Goal: Information Seeking & Learning: Learn about a topic

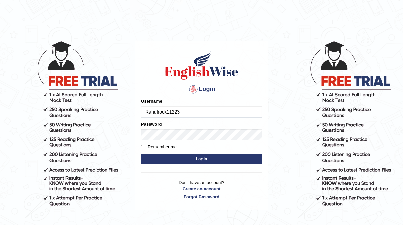
type input "Rahulrock11223"
click at [143, 149] on input "Remember me" at bounding box center [143, 147] width 4 height 4
checkbox input "true"
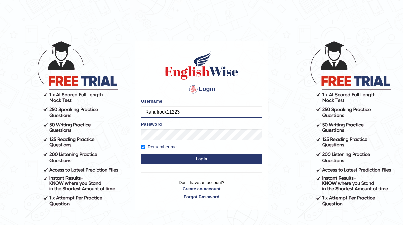
click at [179, 160] on button "Login" at bounding box center [201, 159] width 121 height 10
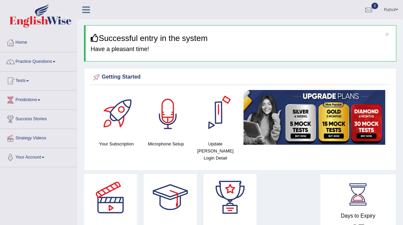
click at [170, 116] on div at bounding box center [167, 113] width 47 height 47
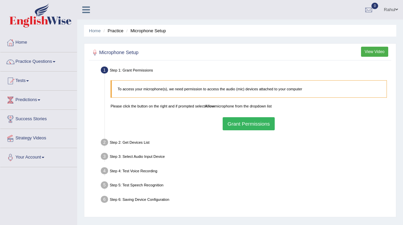
click at [257, 125] on button "Grant Permissions" at bounding box center [249, 123] width 52 height 13
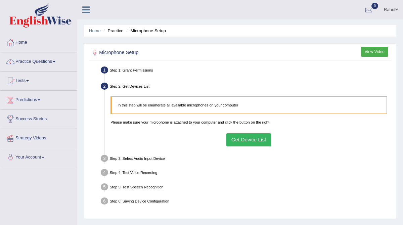
click at [266, 139] on button "Get Device List" at bounding box center [248, 139] width 45 height 13
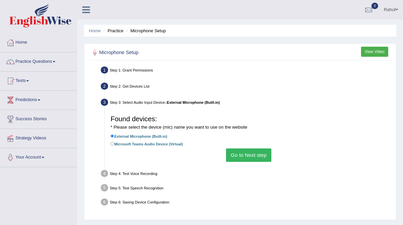
click at [258, 154] on button "Go to Next step" at bounding box center [248, 154] width 45 height 13
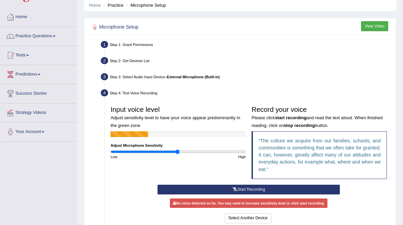
scroll to position [27, 0]
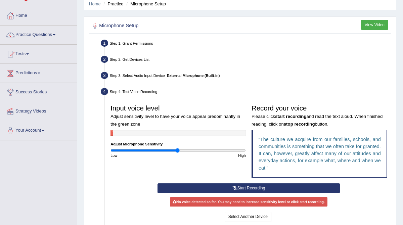
click at [236, 187] on button "Start Recording" at bounding box center [249, 188] width 182 height 10
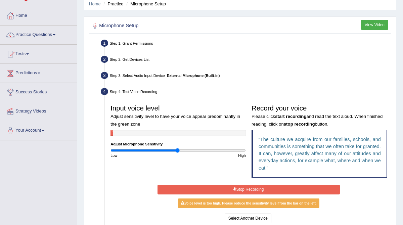
click at [236, 187] on button "Stop Recording" at bounding box center [249, 190] width 182 height 10
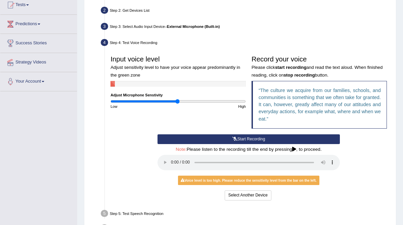
scroll to position [107, 0]
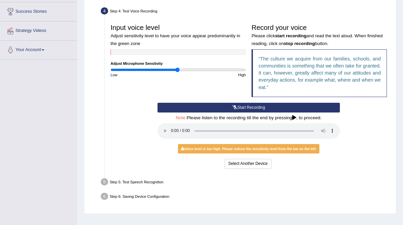
click at [236, 107] on button "Start Recording" at bounding box center [249, 108] width 182 height 10
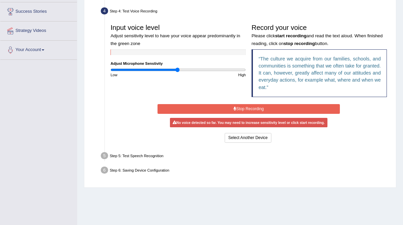
click at [236, 107] on button "Stop Recording" at bounding box center [249, 109] width 182 height 10
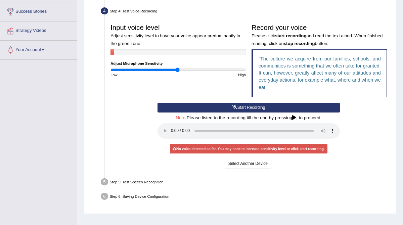
click at [236, 107] on button "Start Recording" at bounding box center [249, 108] width 182 height 10
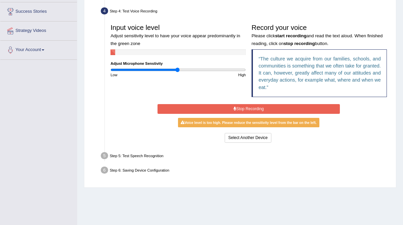
click at [236, 107] on button "Stop Recording" at bounding box center [249, 109] width 182 height 10
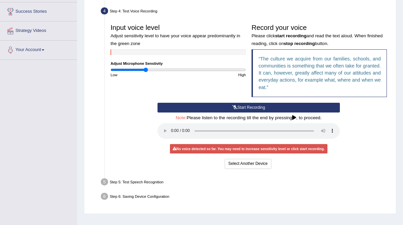
drag, startPoint x: 177, startPoint y: 70, endPoint x: 146, endPoint y: 73, distance: 31.4
click at [146, 72] on input "range" at bounding box center [178, 70] width 135 height 5
drag, startPoint x: 146, startPoint y: 70, endPoint x: 132, endPoint y: 70, distance: 14.1
click at [132, 70] on input "range" at bounding box center [178, 70] width 135 height 5
drag, startPoint x: 132, startPoint y: 70, endPoint x: 123, endPoint y: 71, distance: 8.4
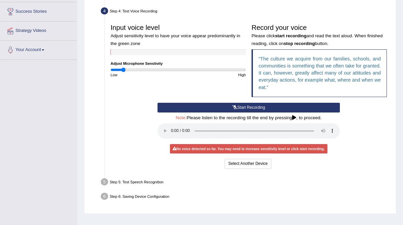
click at [123, 71] on input "range" at bounding box center [178, 70] width 135 height 5
click at [129, 71] on input "range" at bounding box center [178, 70] width 135 height 5
drag, startPoint x: 129, startPoint y: 71, endPoint x: 109, endPoint y: 71, distance: 20.2
click at [111, 71] on input "range" at bounding box center [178, 70] width 135 height 5
drag, startPoint x: 113, startPoint y: 71, endPoint x: 194, endPoint y: 69, distance: 81.7
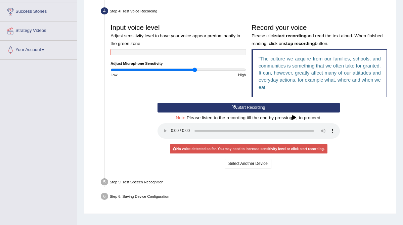
click at [194, 69] on input "range" at bounding box center [178, 70] width 135 height 5
drag, startPoint x: 194, startPoint y: 69, endPoint x: 218, endPoint y: 73, distance: 24.2
click at [218, 72] on input "range" at bounding box center [178, 70] width 135 height 5
drag, startPoint x: 220, startPoint y: 70, endPoint x: 235, endPoint y: 71, distance: 14.8
click at [235, 71] on input "range" at bounding box center [178, 70] width 135 height 5
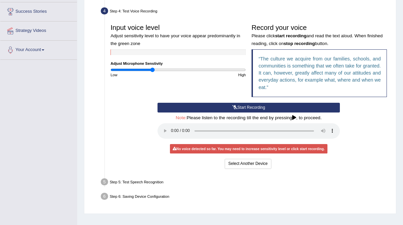
drag, startPoint x: 219, startPoint y: 71, endPoint x: 153, endPoint y: 83, distance: 67.6
click at [153, 72] on input "range" at bounding box center [178, 70] width 135 height 5
drag, startPoint x: 153, startPoint y: 71, endPoint x: 162, endPoint y: 70, distance: 9.1
click at [162, 70] on input "range" at bounding box center [178, 70] width 135 height 5
drag, startPoint x: 165, startPoint y: 70, endPoint x: 178, endPoint y: 70, distance: 13.4
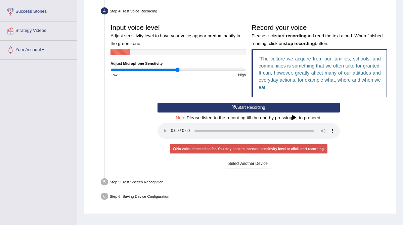
click at [178, 70] on input "range" at bounding box center [178, 70] width 135 height 5
drag, startPoint x: 178, startPoint y: 70, endPoint x: 150, endPoint y: 70, distance: 27.9
click at [151, 70] on input "range" at bounding box center [178, 70] width 135 height 5
drag, startPoint x: 153, startPoint y: 70, endPoint x: 139, endPoint y: 73, distance: 14.0
click at [139, 72] on input "range" at bounding box center [178, 70] width 135 height 5
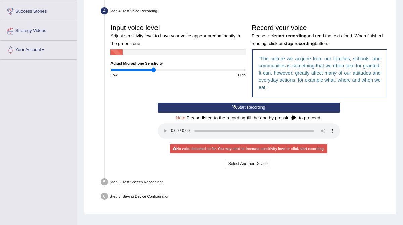
type input "0.64"
drag, startPoint x: 138, startPoint y: 70, endPoint x: 153, endPoint y: 70, distance: 14.8
click at [153, 70] on input "range" at bounding box center [178, 70] width 135 height 5
click at [252, 107] on button "Start Recording" at bounding box center [249, 108] width 182 height 10
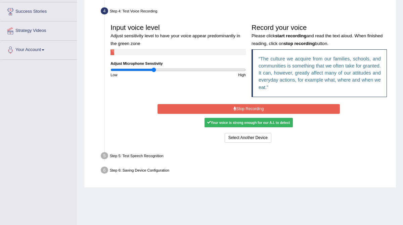
click at [252, 107] on button "Stop Recording" at bounding box center [249, 109] width 182 height 10
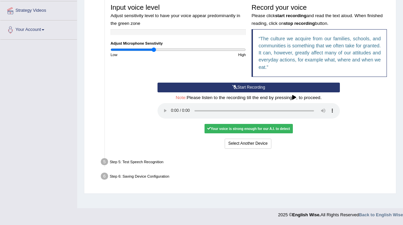
scroll to position [114, 0]
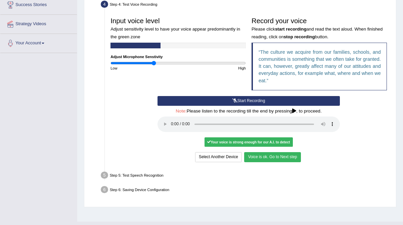
click at [273, 154] on button "Voice is ok. Go to Next step" at bounding box center [272, 157] width 56 height 10
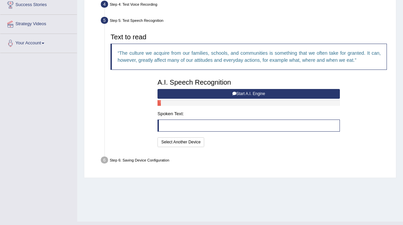
click at [252, 94] on button "Start A.I. Engine" at bounding box center [249, 94] width 182 height 10
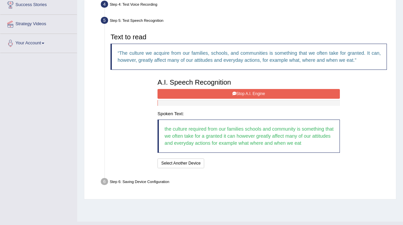
click at [252, 94] on button "Stop A.I. Engine" at bounding box center [249, 94] width 182 height 10
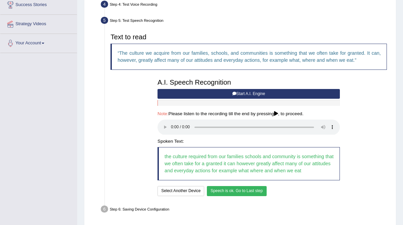
click at [241, 91] on button "Start A.I. Engine" at bounding box center [249, 94] width 182 height 10
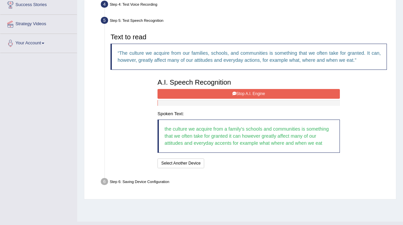
click at [242, 94] on button "Stop A.I. Engine" at bounding box center [249, 94] width 182 height 10
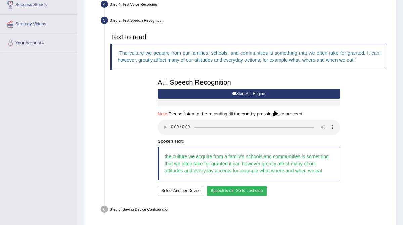
click at [243, 192] on button "Speech is ok. Go to Last step" at bounding box center [237, 191] width 60 height 10
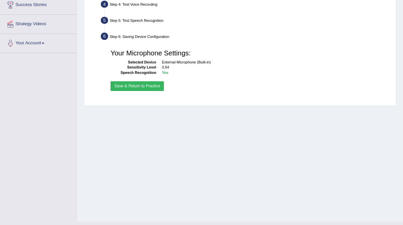
click at [139, 86] on button "Save & Return to Practice" at bounding box center [137, 86] width 53 height 10
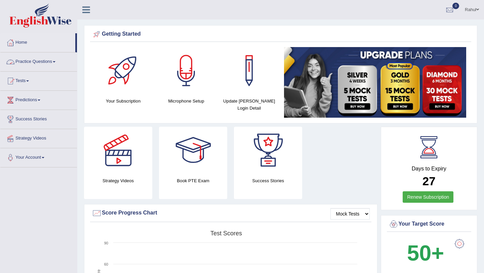
click at [57, 63] on link "Practice Questions" at bounding box center [38, 60] width 77 height 17
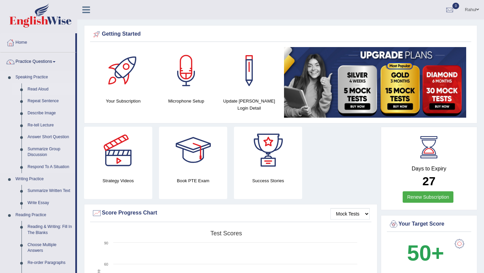
click at [38, 89] on link "Read Aloud" at bounding box center [50, 89] width 51 height 12
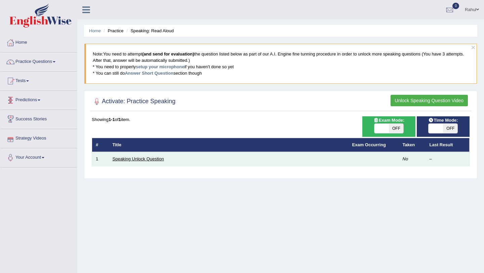
click at [119, 159] on link "Speaking Unlock Question" at bounding box center [138, 158] width 51 height 5
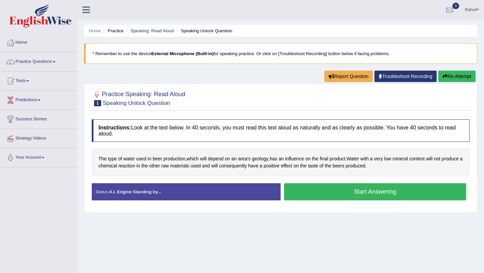
click at [363, 187] on button "Start Answering" at bounding box center [375, 191] width 182 height 17
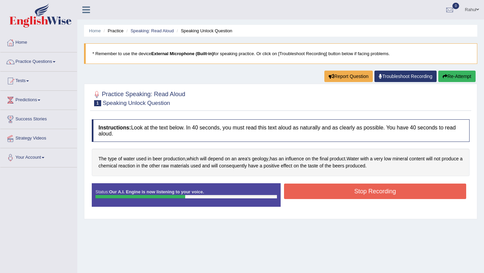
click at [363, 187] on button "Stop Recording" at bounding box center [375, 190] width 182 height 15
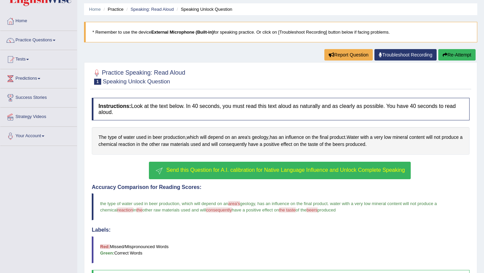
scroll to position [16, 0]
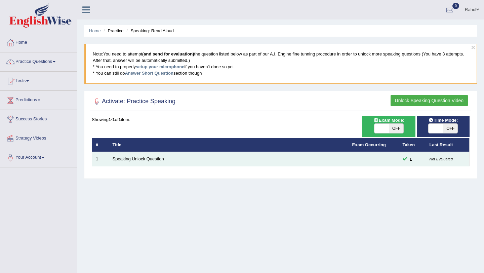
click at [127, 158] on link "Speaking Unlock Question" at bounding box center [138, 158] width 51 height 5
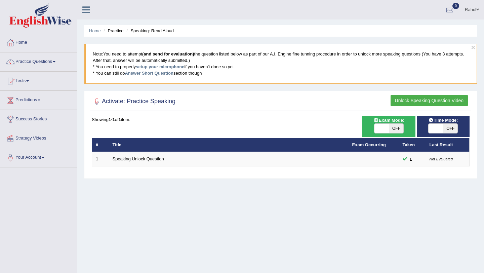
click at [389, 127] on span "OFF" at bounding box center [396, 128] width 14 height 9
checkbox input "true"
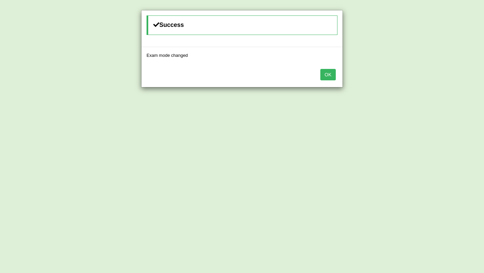
click at [332, 78] on button "OK" at bounding box center [327, 74] width 15 height 11
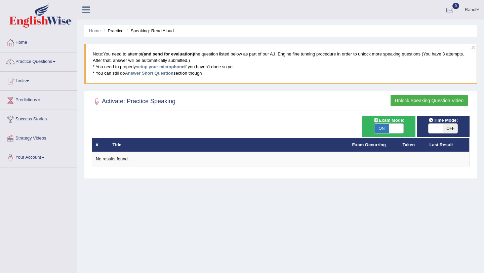
click at [450, 126] on span "OFF" at bounding box center [450, 128] width 14 height 9
checkbox input "true"
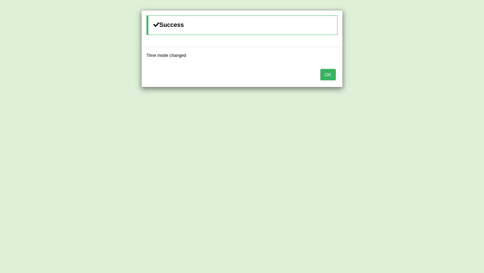
click at [328, 75] on button "OK" at bounding box center [327, 74] width 15 height 11
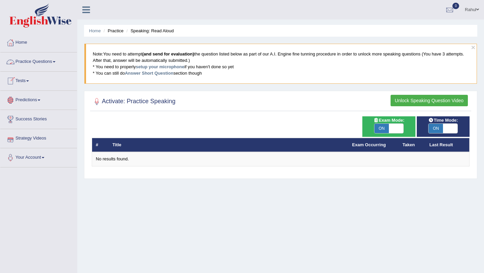
click at [55, 62] on span at bounding box center [54, 61] width 3 height 1
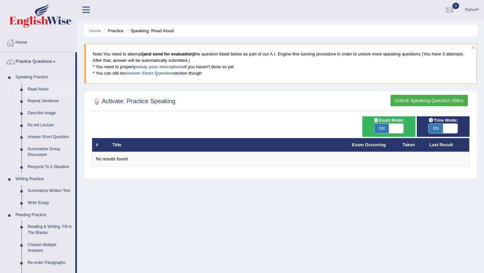
click at [32, 88] on link "Read Aloud" at bounding box center [50, 89] width 51 height 12
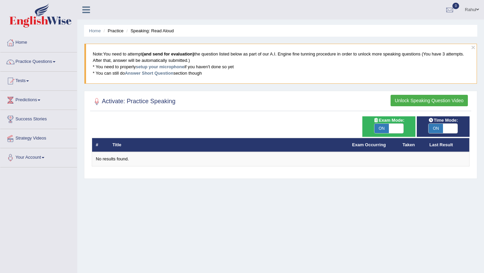
click at [405, 100] on button "Unlock Speaking Question Video" at bounding box center [428, 100] width 77 height 11
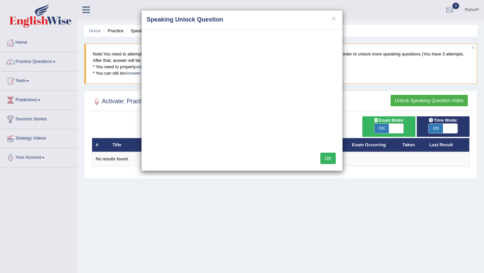
click at [380, 128] on div "× Speaking Unlock Question OK" at bounding box center [242, 136] width 484 height 273
click at [325, 159] on button "OK" at bounding box center [327, 158] width 15 height 11
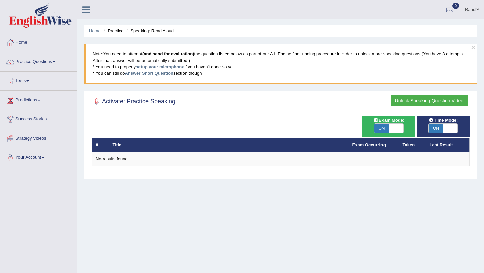
click at [380, 130] on span "ON" at bounding box center [381, 128] width 14 height 9
checkbox input "false"
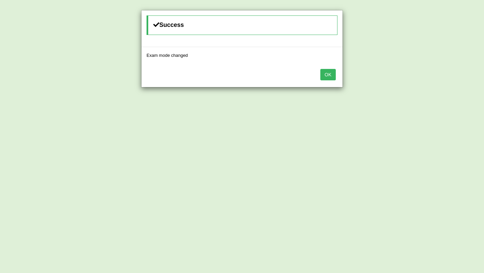
click at [434, 130] on div "Success Exam mode changed OK" at bounding box center [242, 136] width 484 height 273
click at [328, 78] on button "OK" at bounding box center [327, 74] width 15 height 11
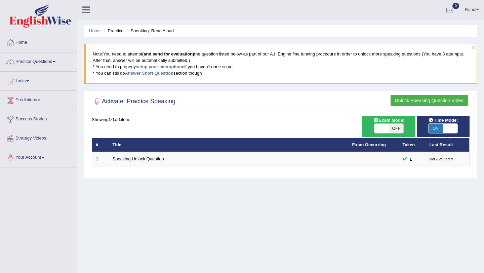
click at [438, 126] on span "ON" at bounding box center [435, 128] width 14 height 9
checkbox input "false"
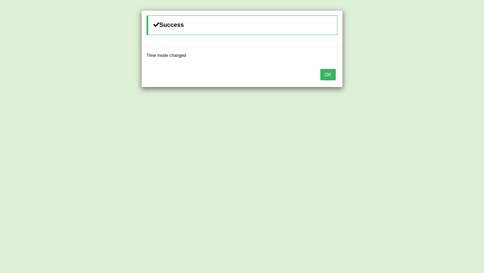
click at [329, 77] on button "OK" at bounding box center [327, 74] width 15 height 11
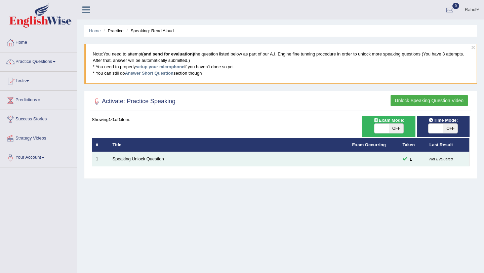
click at [158, 158] on link "Speaking Unlock Question" at bounding box center [138, 158] width 51 height 5
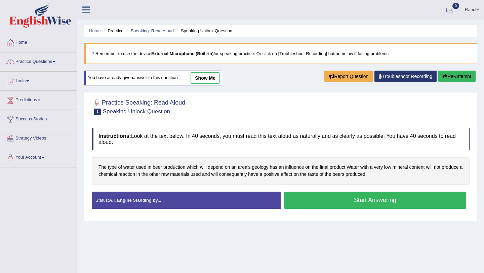
click at [210, 78] on link "show me" at bounding box center [204, 77] width 29 height 11
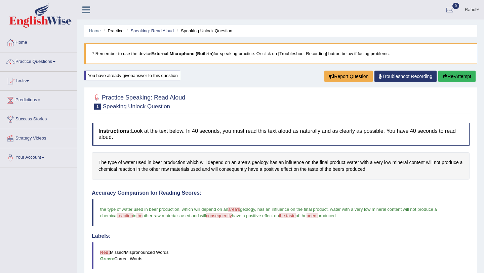
scroll to position [13, 0]
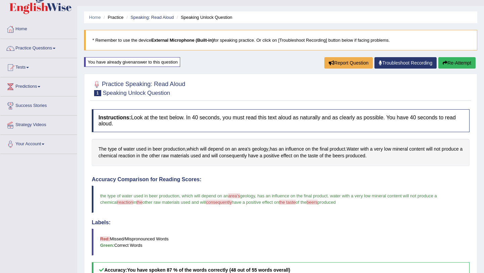
click at [447, 62] on button "Re-Attempt" at bounding box center [456, 62] width 37 height 11
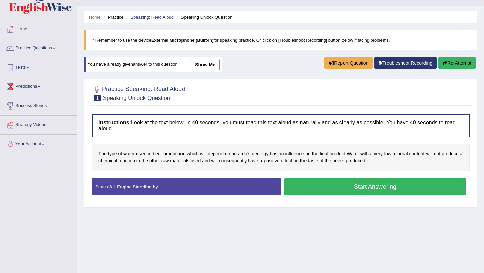
scroll to position [13, 0]
click at [372, 183] on button "Start Answering" at bounding box center [375, 186] width 182 height 17
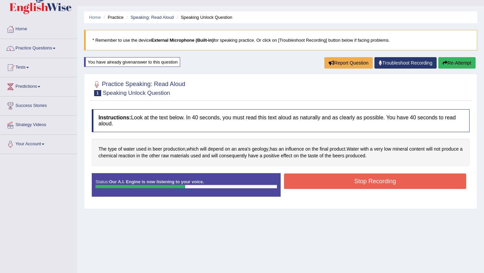
click at [372, 183] on button "Stop Recording" at bounding box center [375, 180] width 182 height 15
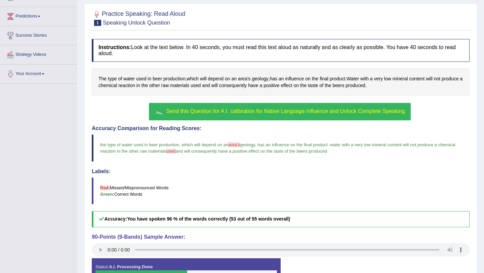
scroll to position [60, 0]
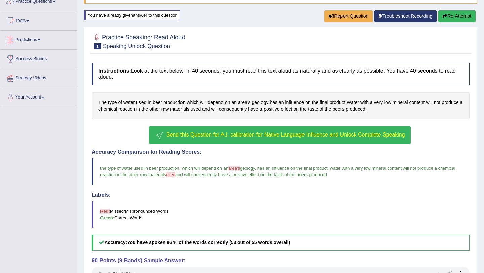
click at [250, 138] on button "Send this Question for A.I. calibration for Native Language Influence and Unloc…" at bounding box center [279, 134] width 261 height 17
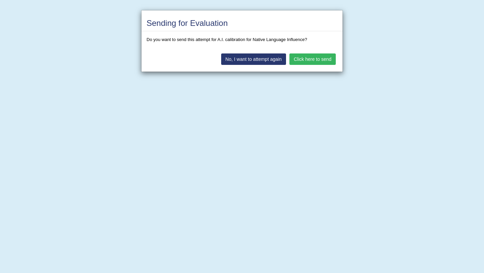
click at [303, 62] on button "Click here to send" at bounding box center [312, 58] width 46 height 11
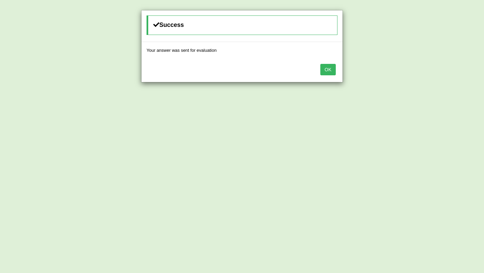
click at [330, 70] on button "OK" at bounding box center [327, 69] width 15 height 11
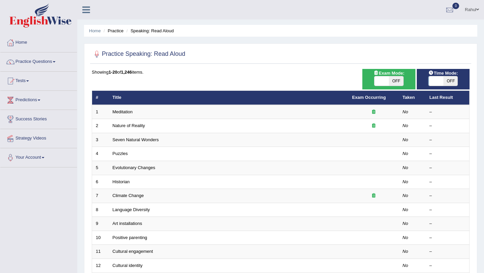
scroll to position [13, 0]
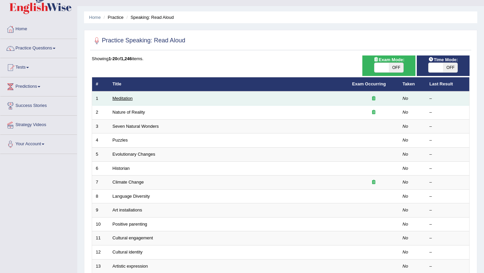
click at [128, 98] on link "Meditation" at bounding box center [123, 98] width 20 height 5
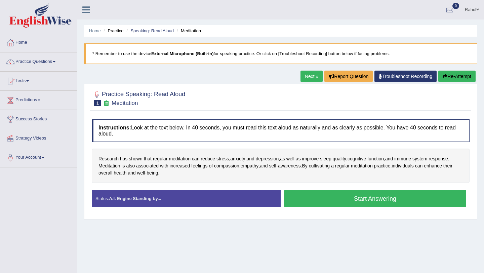
click at [370, 197] on button "Start Answering" at bounding box center [375, 198] width 182 height 17
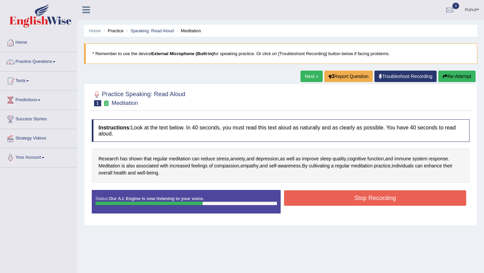
click at [370, 197] on button "Stop Recording" at bounding box center [375, 197] width 182 height 15
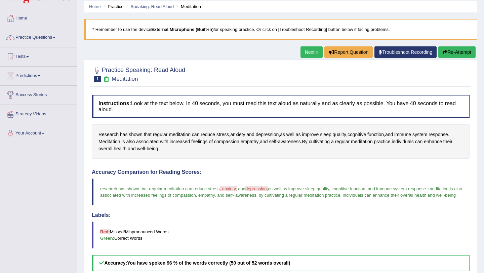
scroll to position [11, 0]
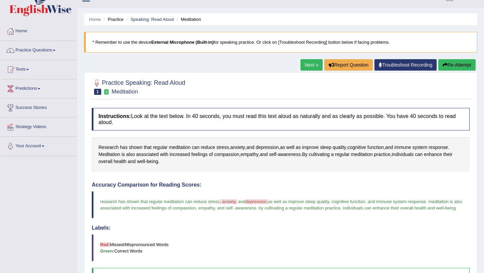
click at [310, 64] on link "Next »" at bounding box center [311, 64] width 22 height 11
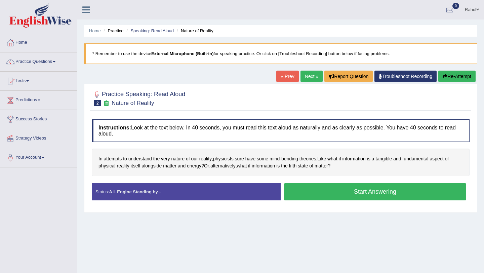
click at [366, 192] on button "Start Answering" at bounding box center [375, 191] width 182 height 17
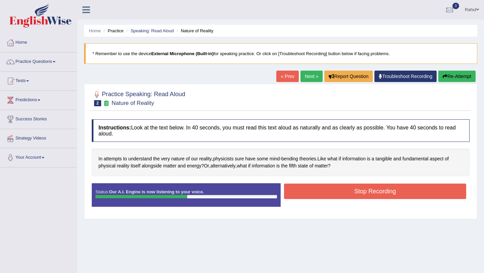
click at [366, 192] on button "Stop Recording" at bounding box center [375, 190] width 182 height 15
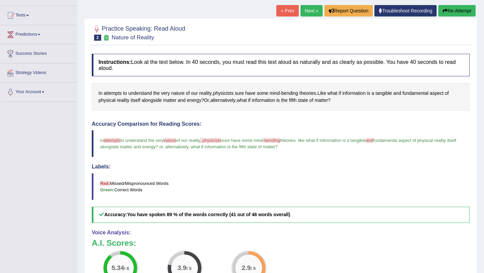
scroll to position [52, 0]
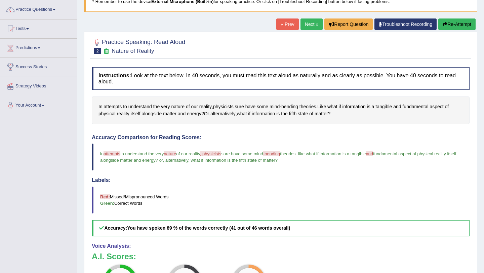
click at [305, 26] on link "Next »" at bounding box center [311, 23] width 22 height 11
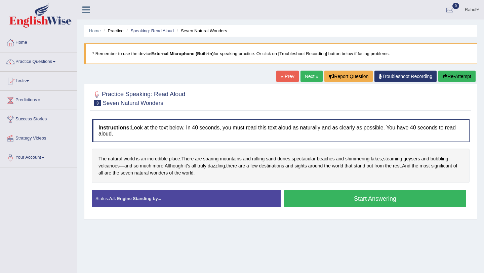
click at [371, 197] on button "Start Answering" at bounding box center [375, 198] width 182 height 17
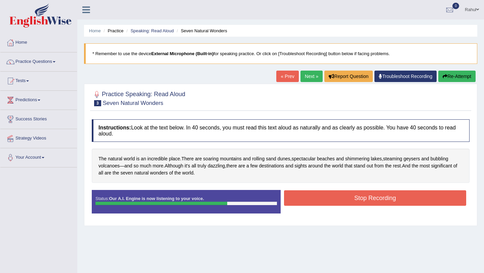
click at [371, 197] on button "Stop Recording" at bounding box center [375, 197] width 182 height 15
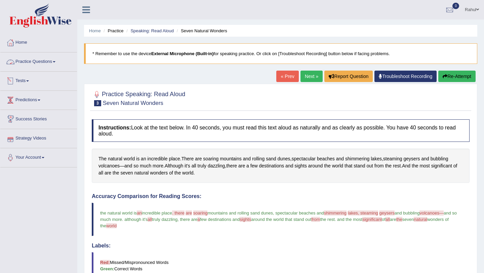
click at [56, 60] on link "Practice Questions" at bounding box center [38, 60] width 77 height 17
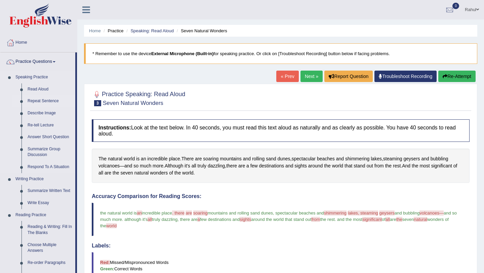
click at [38, 99] on link "Repeat Sentence" at bounding box center [50, 101] width 51 height 12
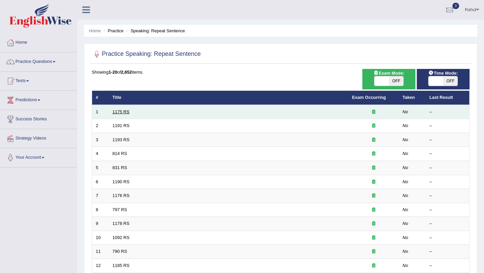
click at [121, 113] on link "1175 RS" at bounding box center [121, 111] width 17 height 5
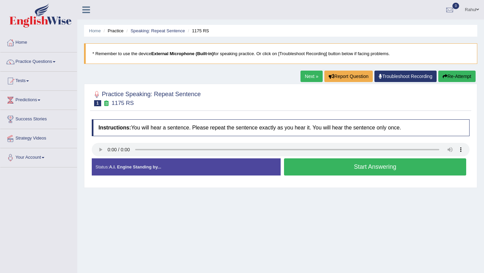
click at [371, 166] on button "Start Answering" at bounding box center [375, 166] width 182 height 17
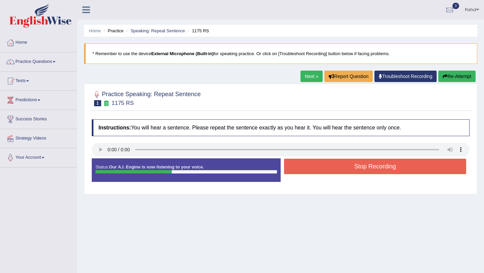
click at [371, 166] on button "Stop Recording" at bounding box center [375, 166] width 182 height 15
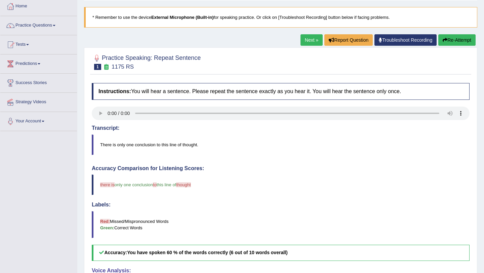
scroll to position [27, 0]
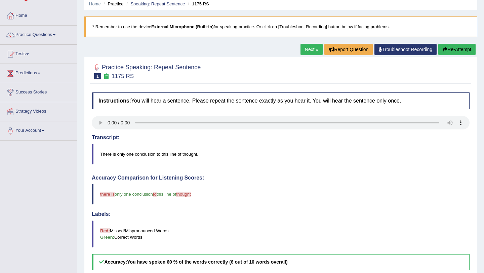
click at [303, 48] on link "Next »" at bounding box center [311, 49] width 22 height 11
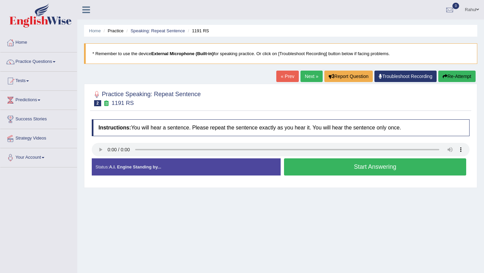
click at [364, 168] on button "Start Answering" at bounding box center [375, 166] width 182 height 17
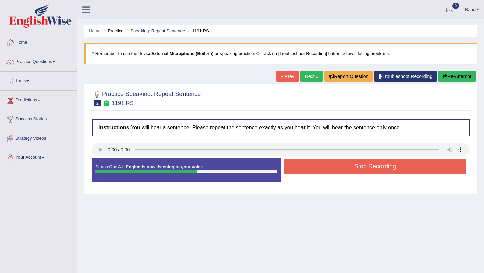
click at [364, 168] on button "Stop Recording" at bounding box center [375, 166] width 182 height 15
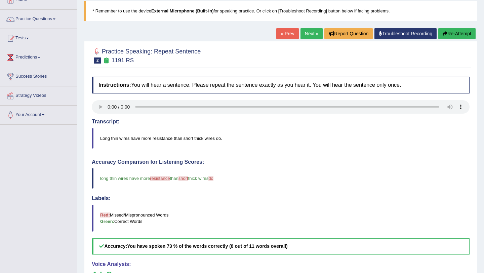
scroll to position [40, 0]
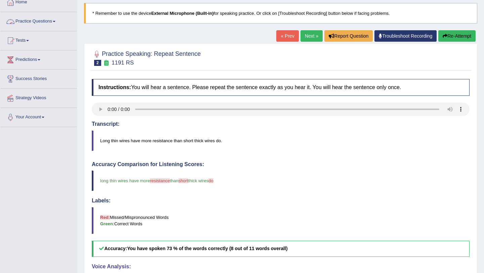
click at [55, 21] on span at bounding box center [54, 21] width 3 height 1
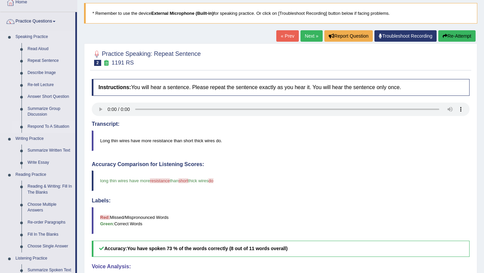
click at [45, 125] on link "Respond To A Situation" at bounding box center [50, 127] width 51 height 12
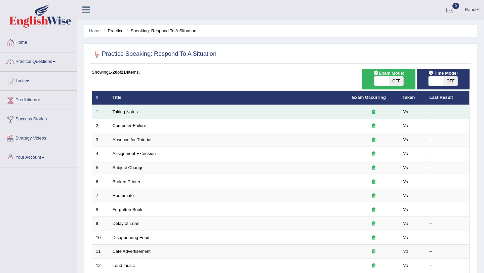
click at [113, 111] on link "Taking Notes" at bounding box center [125, 111] width 25 height 5
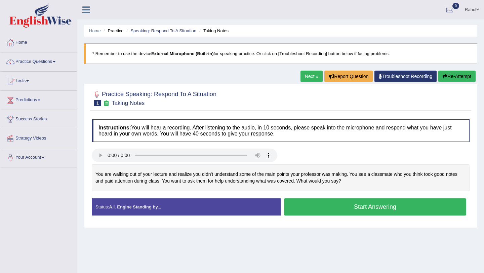
click at [363, 208] on button "Start Answering" at bounding box center [375, 206] width 182 height 17
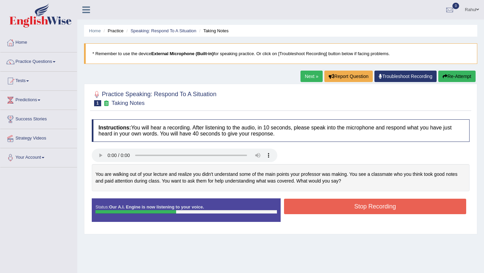
click at [363, 208] on button "Stop Recording" at bounding box center [375, 206] width 182 height 15
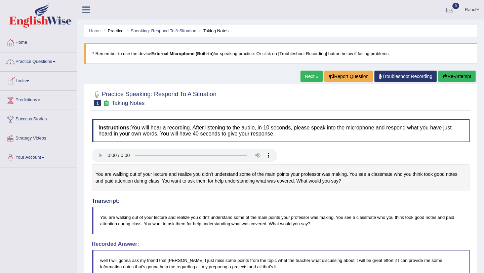
click at [58, 60] on link "Practice Questions" at bounding box center [38, 60] width 77 height 17
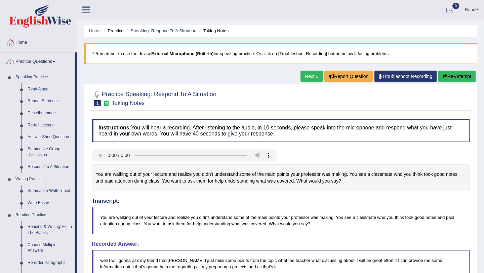
click at [77, 264] on li "Practice Questions Speaking Practice Read Aloud Repeat Sentence Describe Image …" at bounding box center [38, 241] width 77 height 378
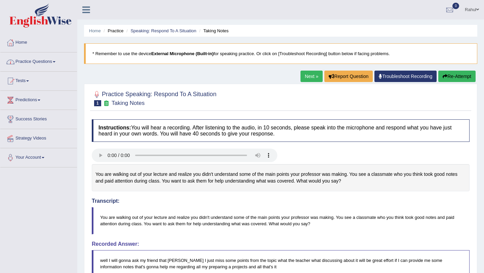
click at [55, 62] on span at bounding box center [54, 61] width 3 height 1
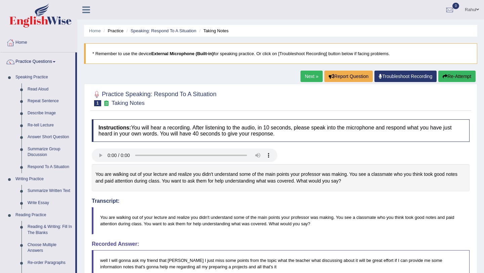
drag, startPoint x: 76, startPoint y: 256, endPoint x: 77, endPoint y: 269, distance: 13.1
click at [77, 269] on div "Toggle navigation Home Practice Questions Speaking Practice Read Aloud Repeat S…" at bounding box center [242, 237] width 484 height 474
click at [77, 269] on div "Home Practice Speaking: Respond To A Situation Taking Notes * Remember to use t…" at bounding box center [280, 230] width 406 height 461
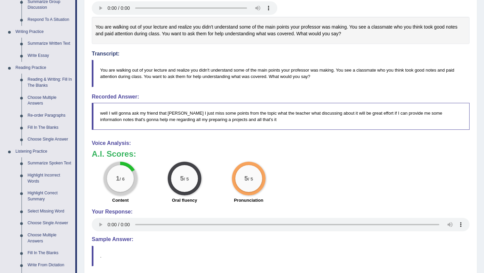
scroll to position [148, 0]
click at [42, 216] on link "Select Missing Word" at bounding box center [50, 211] width 51 height 12
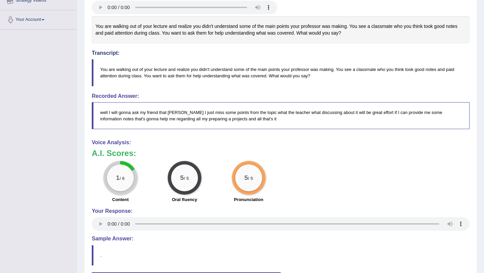
scroll to position [181, 0]
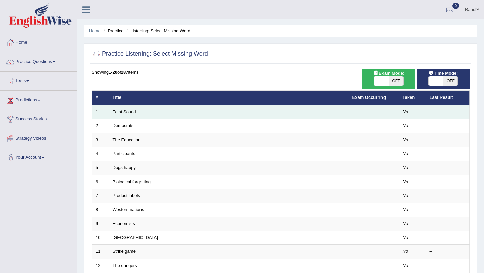
click at [118, 110] on link "Faint Sound" at bounding box center [125, 111] width 24 height 5
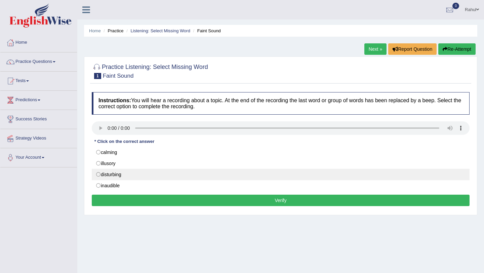
click at [98, 175] on label "disturbing" at bounding box center [281, 174] width 378 height 11
radio input "true"
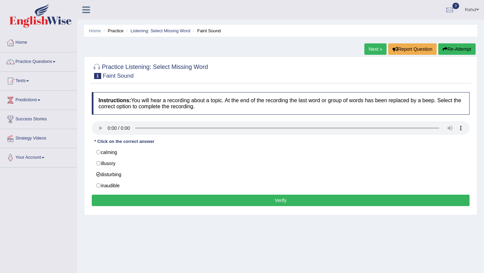
click at [278, 201] on button "Verify" at bounding box center [281, 199] width 378 height 11
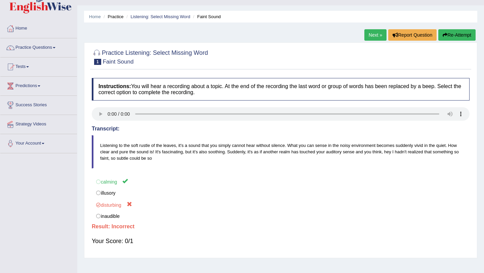
scroll to position [13, 0]
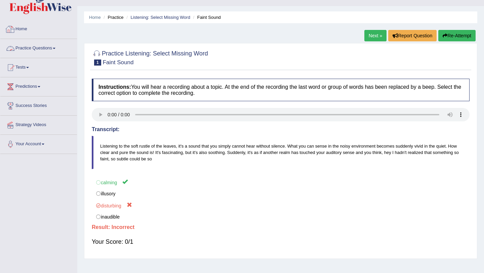
click at [51, 34] on link "Home" at bounding box center [38, 28] width 77 height 17
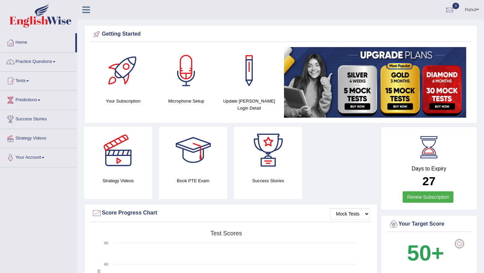
click at [55, 61] on span at bounding box center [54, 61] width 3 height 1
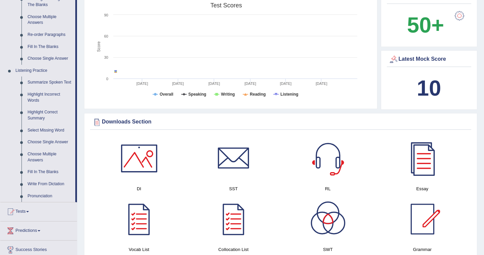
scroll to position [228, 0]
click at [33, 102] on link "Highlight Incorrect Words" at bounding box center [50, 97] width 51 height 18
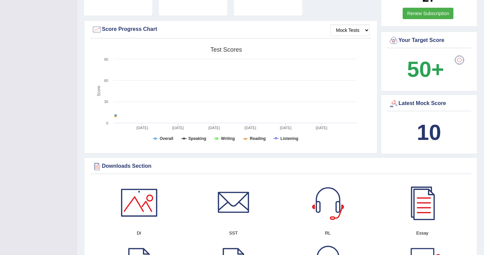
scroll to position [97, 0]
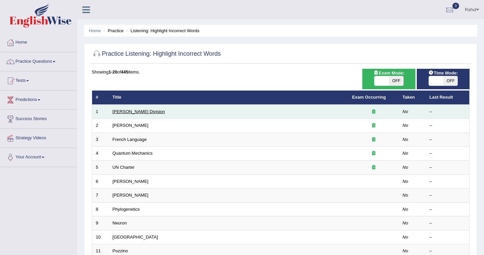
click at [128, 112] on link "[PERSON_NAME] Division" at bounding box center [139, 111] width 52 height 5
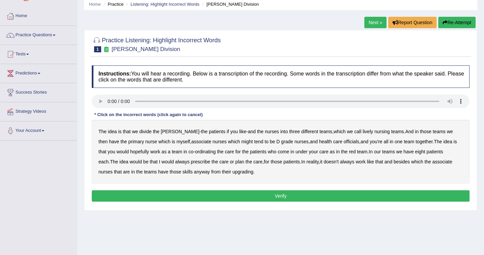
scroll to position [27, 0]
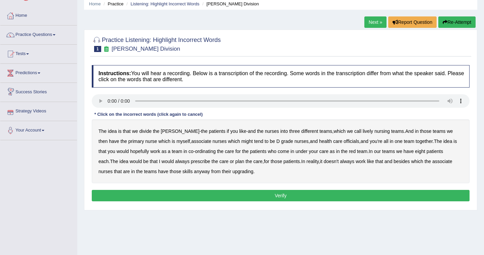
click at [148, 131] on b "divide" at bounding box center [145, 131] width 12 height 5
click at [362, 131] on b "lively" at bounding box center [367, 131] width 10 height 5
click at [232, 172] on b "upgrading" at bounding box center [242, 171] width 21 height 5
click at [144, 130] on b "divide" at bounding box center [145, 131] width 12 height 5
click at [175, 162] on b "always" at bounding box center [182, 161] width 14 height 5
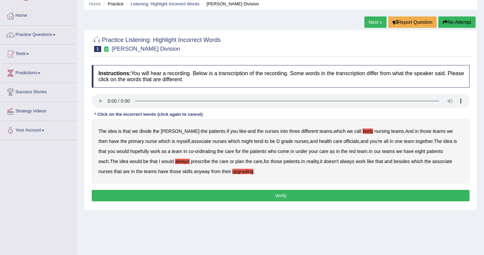
click at [275, 197] on button "Verify" at bounding box center [281, 195] width 378 height 11
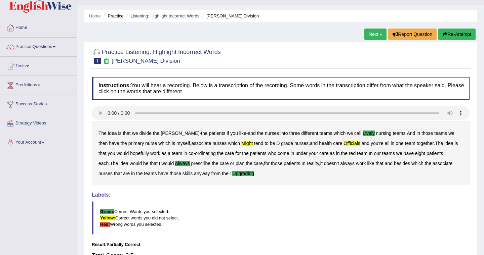
scroll to position [13, 0]
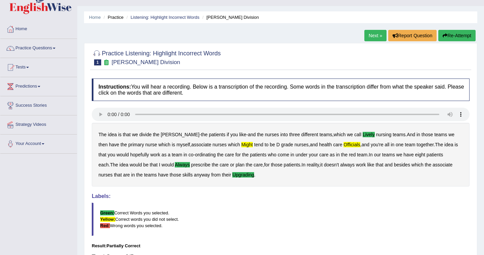
click at [368, 38] on link "Next »" at bounding box center [375, 35] width 22 height 11
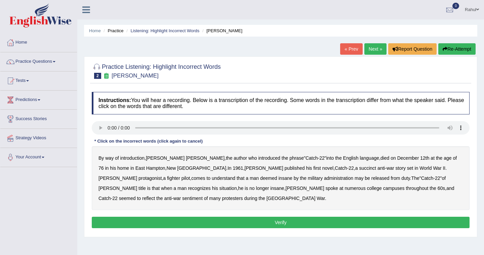
click at [359, 168] on b "succinct" at bounding box center [367, 168] width 17 height 5
click at [324, 177] on b "administration" at bounding box center [338, 178] width 29 height 5
click at [237, 186] on b "situation" at bounding box center [227, 188] width 17 height 5
click at [155, 196] on b "reflect" at bounding box center [148, 198] width 13 height 5
click at [281, 223] on button "Verify" at bounding box center [281, 222] width 378 height 11
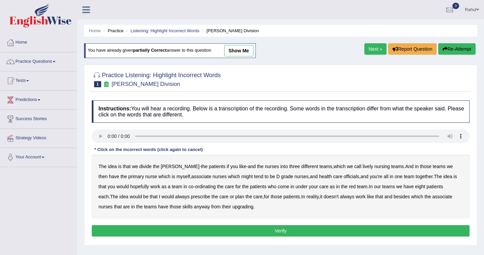
scroll to position [13, 0]
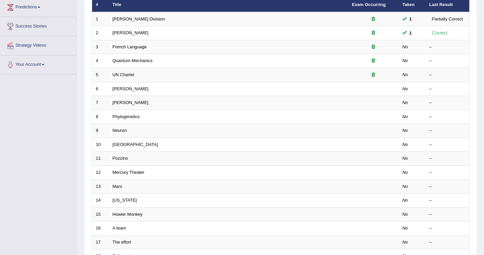
scroll to position [94, 0]
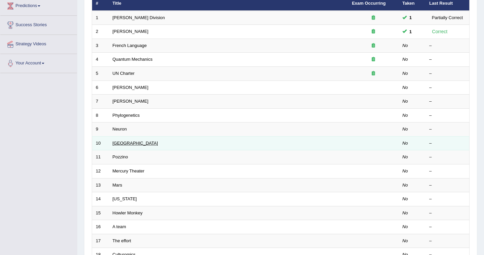
click at [115, 145] on link "[GEOGRAPHIC_DATA]" at bounding box center [135, 143] width 45 height 5
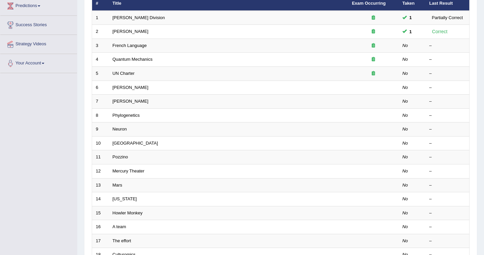
scroll to position [94, 0]
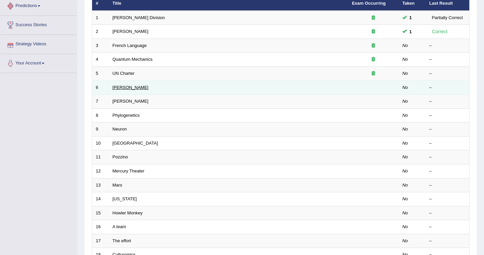
click at [118, 87] on link "Harold" at bounding box center [131, 87] width 36 height 5
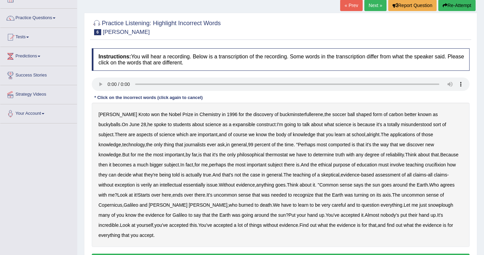
scroll to position [54, 0]
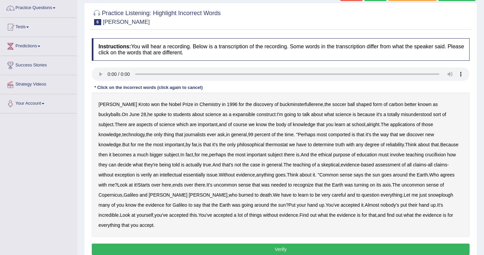
click at [169, 104] on b "Nobel" at bounding box center [175, 104] width 12 height 5
click at [232, 115] on b "expansible" at bounding box center [243, 114] width 23 height 5
click at [328, 135] on b "comported" at bounding box center [339, 134] width 22 height 5
click at [265, 146] on b "thermostat" at bounding box center [276, 144] width 22 height 5
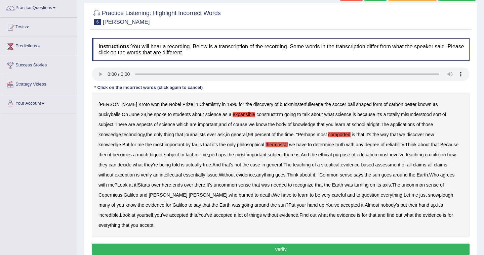
click at [425, 155] on b "crucifixion" at bounding box center [435, 154] width 21 height 5
click at [141, 175] on b "verily" at bounding box center [146, 174] width 11 height 5
click at [183, 176] on b "essentially" at bounding box center [194, 174] width 22 height 5
click at [428, 196] on b "snowplough" at bounding box center [440, 194] width 25 height 5
click at [283, 244] on button "Verify" at bounding box center [281, 249] width 378 height 11
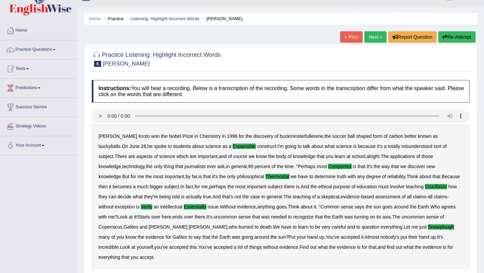
scroll to position [0, 0]
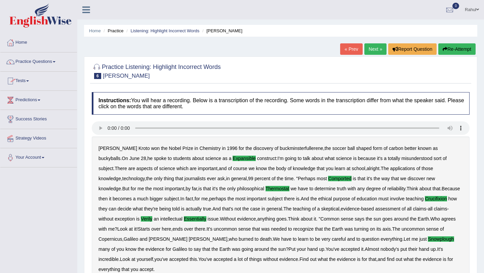
click at [55, 61] on span at bounding box center [54, 61] width 3 height 1
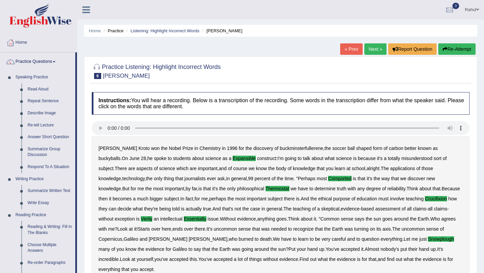
click at [76, 255] on li "Practice Questions Speaking Practice Read Aloud Repeat Sentence Describe Image …" at bounding box center [38, 241] width 77 height 378
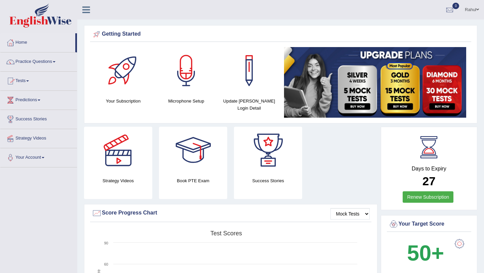
click at [55, 62] on span at bounding box center [54, 61] width 3 height 1
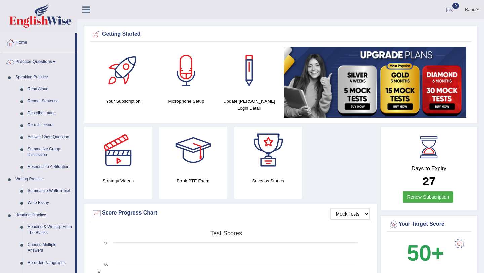
click at [76, 267] on li "Practice Questions Speaking Practice Read Aloud Repeat Sentence Describe Image …" at bounding box center [38, 241] width 77 height 378
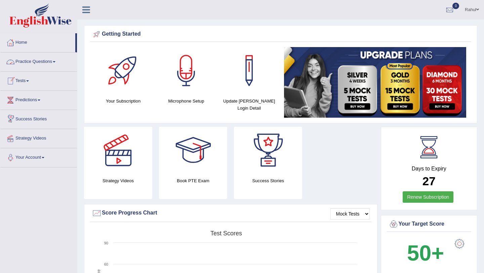
click at [55, 61] on span at bounding box center [54, 61] width 3 height 1
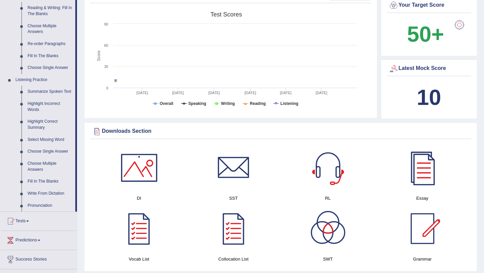
scroll to position [228, 0]
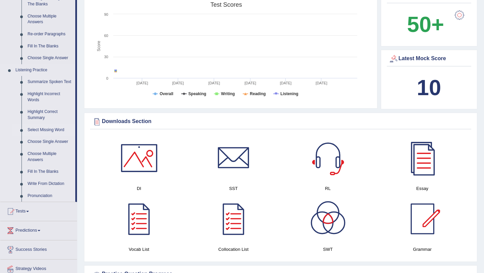
click at [50, 136] on link "Select Missing Word" at bounding box center [50, 130] width 51 height 12
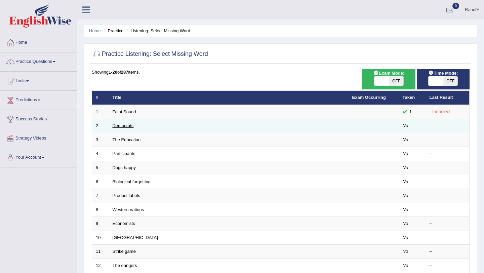
click at [118, 126] on link "Democrats" at bounding box center [123, 125] width 21 height 5
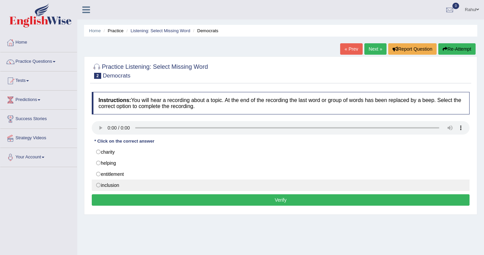
click at [100, 187] on label "inclusion" at bounding box center [281, 185] width 378 height 11
radio input "true"
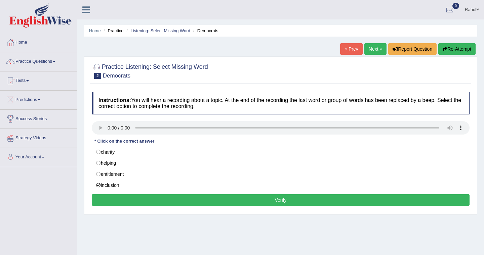
click at [283, 202] on button "Verify" at bounding box center [281, 199] width 378 height 11
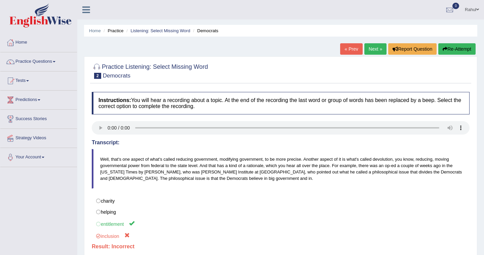
click at [368, 51] on link "Next »" at bounding box center [375, 48] width 22 height 11
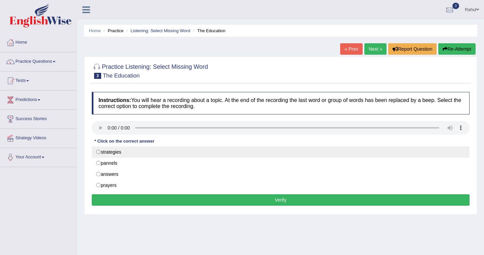
click at [97, 152] on label "strategies" at bounding box center [281, 151] width 378 height 11
radio input "true"
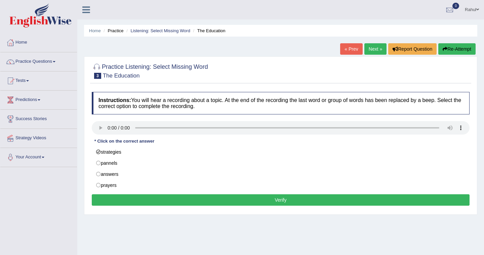
click at [203, 197] on button "Verify" at bounding box center [281, 199] width 378 height 11
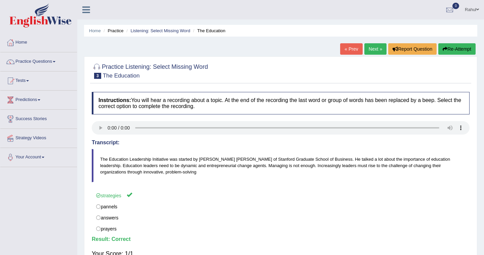
click at [366, 49] on link "Next »" at bounding box center [375, 48] width 22 height 11
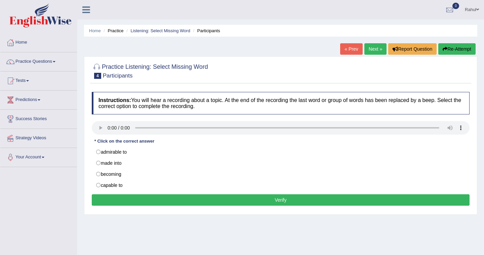
click at [374, 50] on link "Next »" at bounding box center [375, 48] width 22 height 11
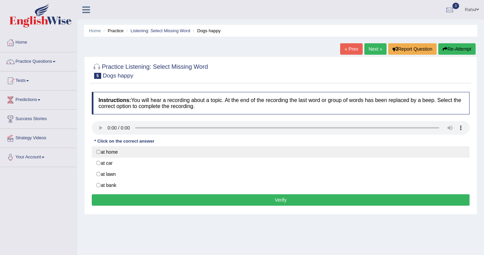
click at [99, 151] on label "at home" at bounding box center [281, 151] width 378 height 11
radio input "true"
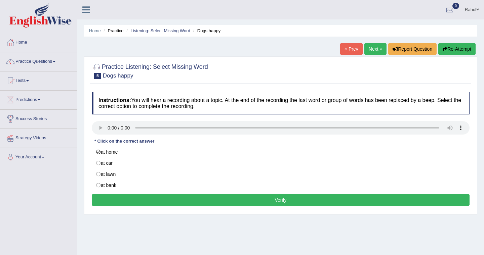
click at [222, 197] on button "Verify" at bounding box center [281, 199] width 378 height 11
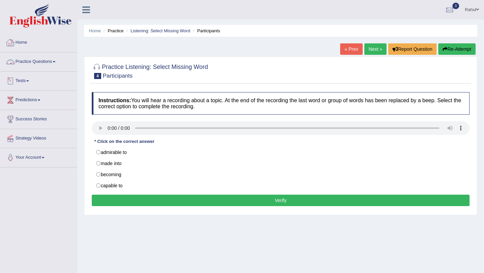
click at [56, 62] on link "Practice Questions" at bounding box center [38, 60] width 77 height 17
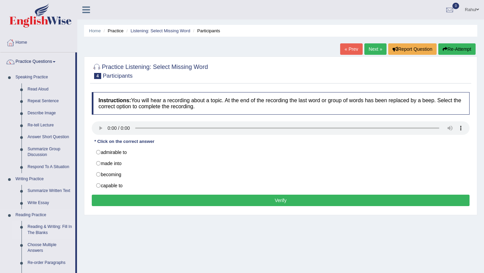
click at [73, 228] on link "Reading & Writing: Fill In The Blanks" at bounding box center [50, 230] width 51 height 18
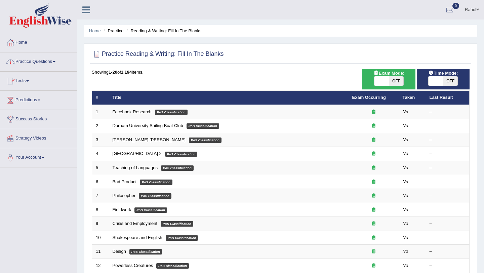
click at [55, 62] on span at bounding box center [54, 61] width 3 height 1
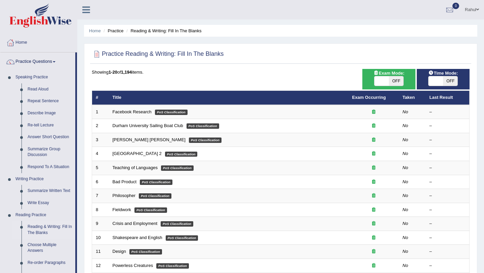
click at [76, 266] on li "Practice Questions Speaking Practice Read Aloud Repeat Sentence Describe Image …" at bounding box center [38, 241] width 77 height 378
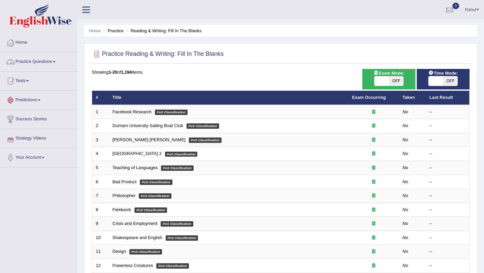
click at [55, 61] on span at bounding box center [54, 61] width 3 height 1
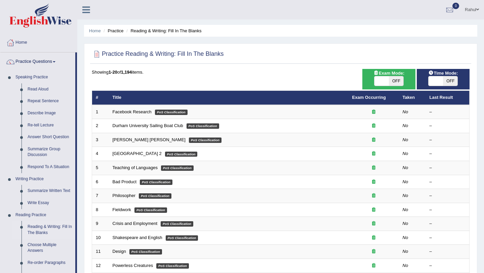
click at [77, 271] on li "Practice Questions Speaking Practice Read Aloud Repeat Sentence Describe Image …" at bounding box center [38, 241] width 77 height 378
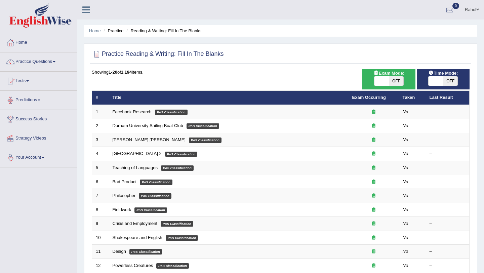
click at [77, 271] on div "Toggle navigation Home Practice Questions Speaking Practice Read Aloud Repeat S…" at bounding box center [242, 220] width 484 height 441
click at [58, 63] on link "Practice Questions" at bounding box center [38, 60] width 77 height 17
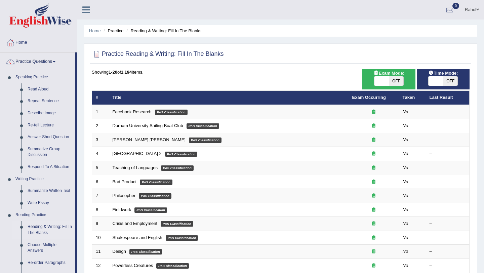
click at [76, 260] on li "Practice Questions Speaking Practice Read Aloud Repeat Sentence Describe Image …" at bounding box center [38, 241] width 77 height 378
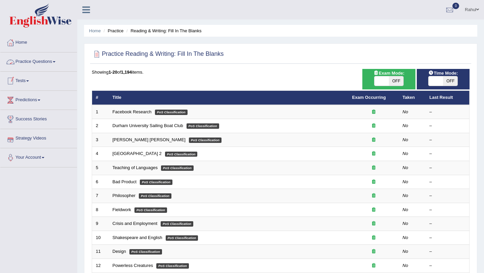
click at [55, 61] on span at bounding box center [54, 61] width 3 height 1
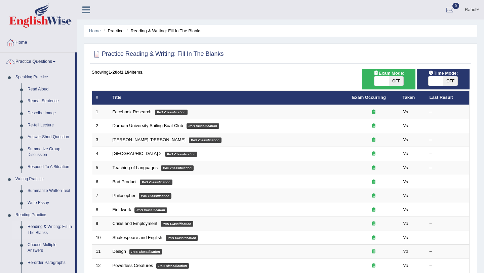
click at [75, 272] on li "Practice Questions Speaking Practice Read Aloud Repeat Sentence Describe Image …" at bounding box center [38, 241] width 77 height 378
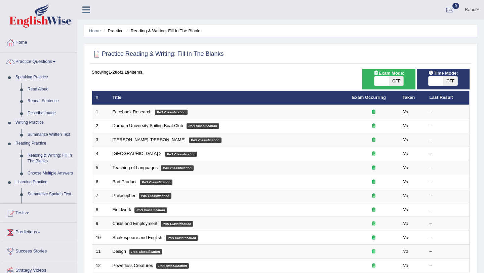
click at [75, 272] on div "Toggle navigation Home Practice Questions Speaking Practice Read Aloud Repeat S…" at bounding box center [242, 220] width 484 height 441
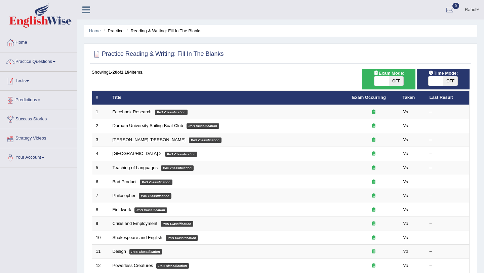
click at [75, 272] on div "Toggle navigation Home Practice Questions Speaking Practice Read Aloud Repeat S…" at bounding box center [242, 220] width 484 height 441
click at [55, 61] on span at bounding box center [54, 61] width 3 height 1
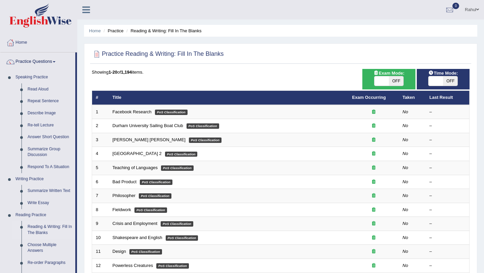
click at [76, 59] on li "Practice Questions Speaking Practice Read Aloud Repeat Sentence Describe Image …" at bounding box center [38, 241] width 77 height 378
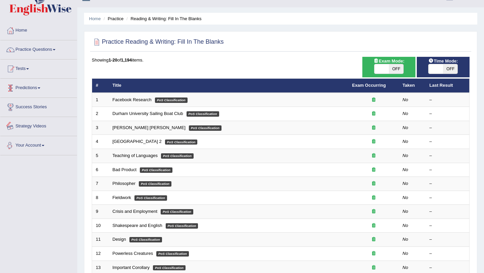
scroll to position [11, 0]
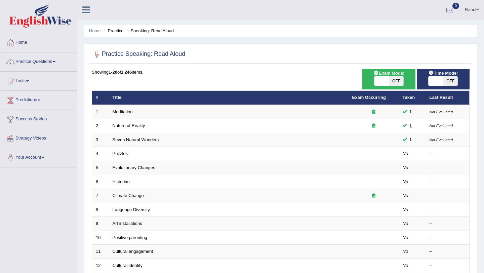
scroll to position [13, 0]
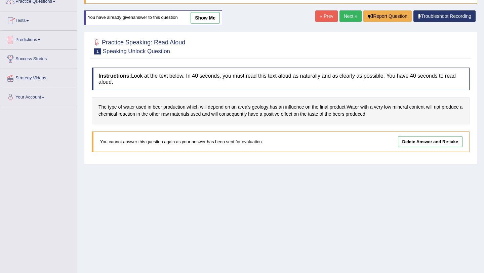
click at [55, 1] on span at bounding box center [54, 1] width 3 height 1
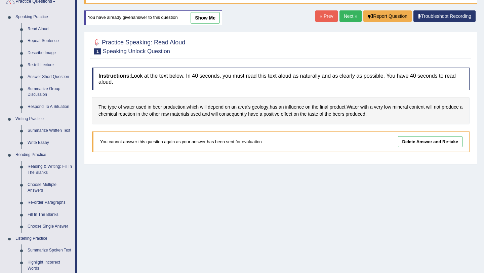
click at [76, 264] on li "Practice Questions Speaking Practice Read Aloud Repeat Sentence Describe Image …" at bounding box center [38, 181] width 77 height 378
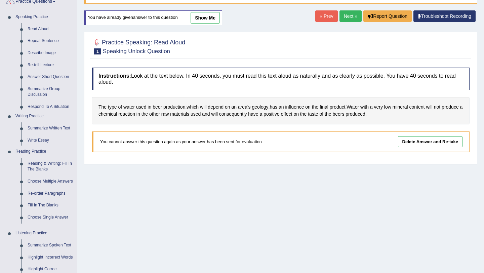
click at [76, 264] on div "Toggle navigation Home Practice Questions Speaking Practice Read Aloud Repeat S…" at bounding box center [242, 114] width 484 height 349
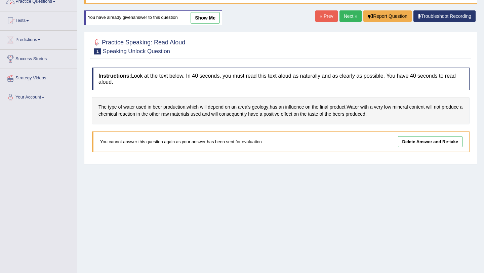
click at [55, 1] on span at bounding box center [54, 1] width 3 height 1
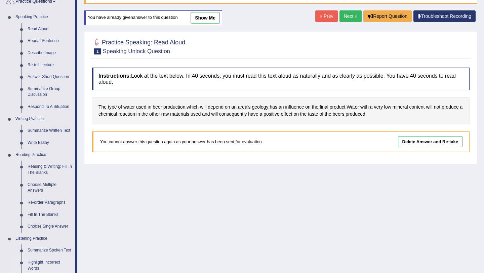
click at [74, 269] on link "Highlight Incorrect Words" at bounding box center [50, 265] width 51 height 18
click at [74, 269] on ul "Home Practice Questions Speaking Practice Read Aloud Repeat Sentence Describe I…" at bounding box center [38, 219] width 77 height 493
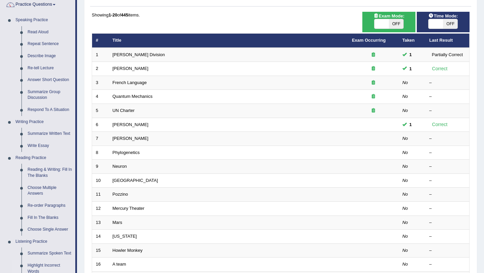
drag, startPoint x: 81, startPoint y: 260, endPoint x: 75, endPoint y: 267, distance: 9.5
click at [75, 267] on div "Toggle navigation Home Practice Questions Speaking Practice Read Aloud Repeat S…" at bounding box center [242, 163] width 484 height 441
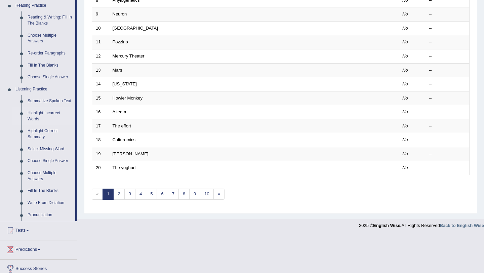
scroll to position [216, 0]
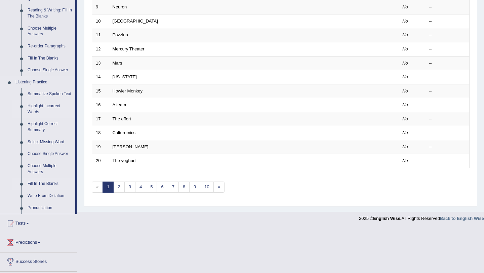
click at [36, 190] on link "Fill In The Blanks" at bounding box center [50, 184] width 51 height 12
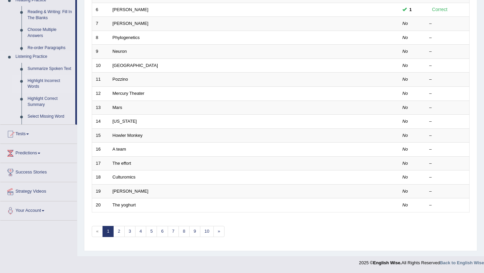
click at [36, 190] on div "Toggle navigation Home Practice Questions Speaking Practice Read Aloud Repeat S…" at bounding box center [242, 48] width 484 height 441
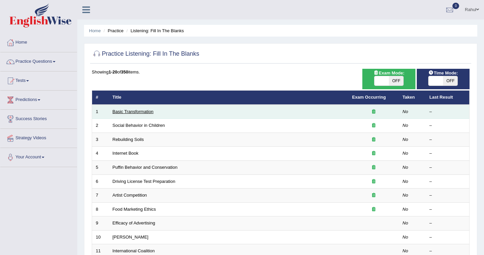
click at [136, 114] on link "Basic Transformation" at bounding box center [133, 111] width 41 height 5
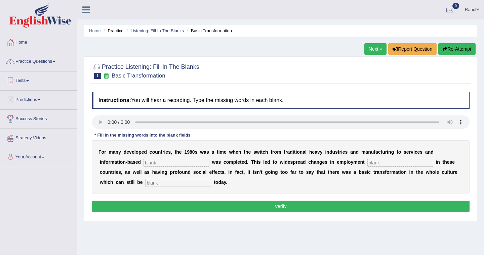
click at [161, 164] on input "text" at bounding box center [176, 163] width 66 height 8
type input "I"
type input "i"
type input "enterprises"
click at [367, 165] on input "text" at bounding box center [400, 163] width 66 height 8
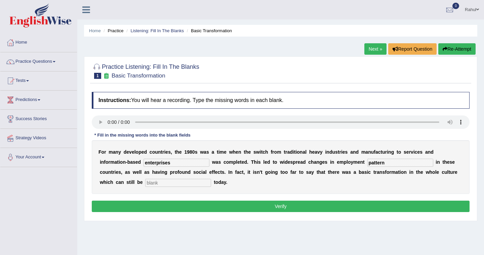
type input "pattern"
click at [148, 184] on input "text" at bounding box center [178, 183] width 66 height 8
type input "observed"
click at [170, 162] on input "enterprises" at bounding box center [176, 163] width 66 height 8
type input "enterprise"
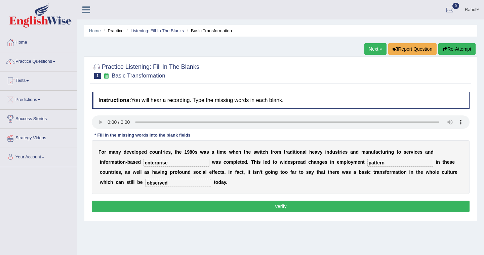
click at [377, 163] on input "pattern" at bounding box center [400, 163] width 66 height 8
type input "patterns"
click at [145, 182] on input "observed" at bounding box center [178, 183] width 66 height 8
type input "observe"
click at [274, 206] on button "Verify" at bounding box center [281, 206] width 378 height 11
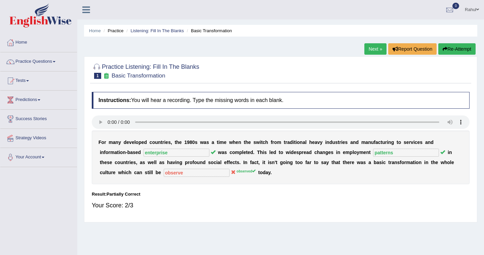
click at [369, 51] on link "Next »" at bounding box center [375, 48] width 22 height 11
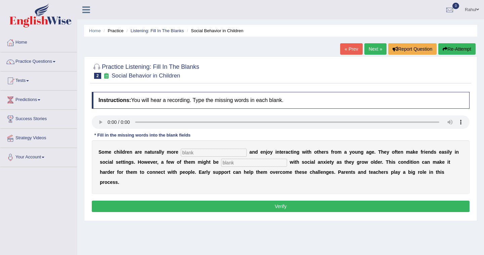
click at [186, 152] on input "text" at bounding box center [214, 153] width 66 height 8
type input "sociable"
click at [227, 162] on input "text" at bounding box center [254, 163] width 66 height 8
type input "diagnost"
click at [272, 201] on button "Verify" at bounding box center [281, 206] width 378 height 11
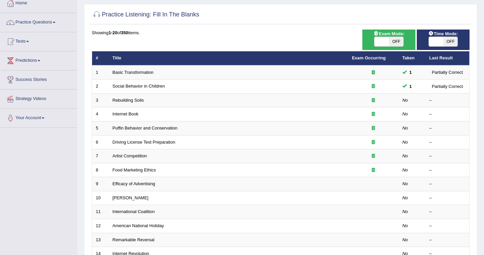
scroll to position [40, 0]
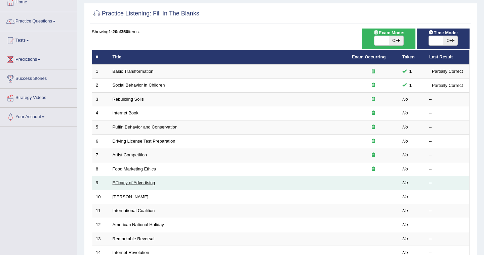
click at [121, 184] on link "Efficacy of Advertising" at bounding box center [134, 182] width 43 height 5
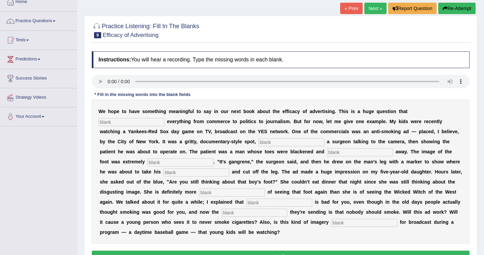
scroll to position [40, 0]
click at [102, 122] on input "text" at bounding box center [131, 123] width 66 height 8
type input "impact"
click at [258, 143] on input "text" at bounding box center [291, 143] width 66 height 8
type input "featuring"
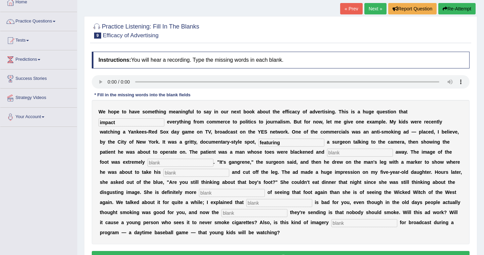
click at [327, 152] on input "text" at bounding box center [360, 153] width 66 height 8
type input "running"
click at [147, 164] on input "text" at bounding box center [180, 163] width 66 height 8
type input "disgusting"
click at [163, 174] on input "text" at bounding box center [196, 173] width 66 height 8
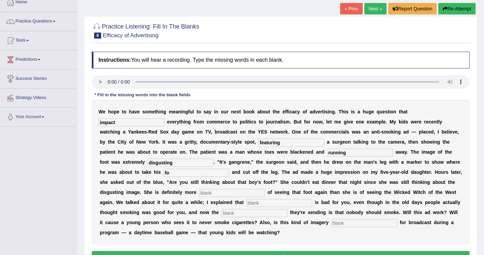
type input "f"
click at [199, 192] on input "text" at bounding box center [232, 193] width 66 height 8
type input "scared"
click at [246, 204] on input "text" at bounding box center [279, 203] width 66 height 8
type input "smoking"
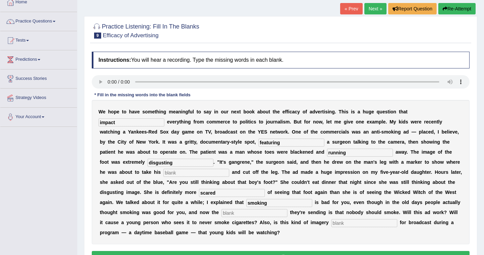
click at [221, 214] on input "text" at bounding box center [254, 213] width 66 height 8
type input "message"
click at [331, 222] on input "text" at bounding box center [364, 223] width 66 height 8
type input "appropriate"
click at [285, 252] on button "Verify" at bounding box center [281, 256] width 378 height 11
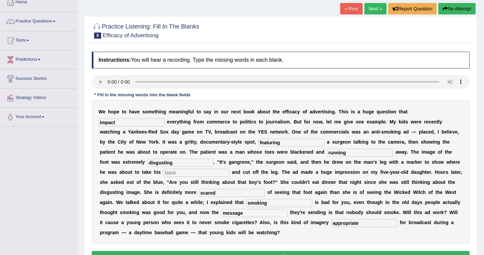
click at [163, 173] on input "text" at bounding box center [196, 173] width 66 height 8
type input "hacksaw"
click at [445, 253] on button "Verify" at bounding box center [281, 256] width 378 height 11
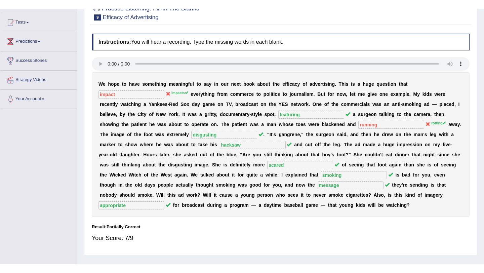
scroll to position [68, 0]
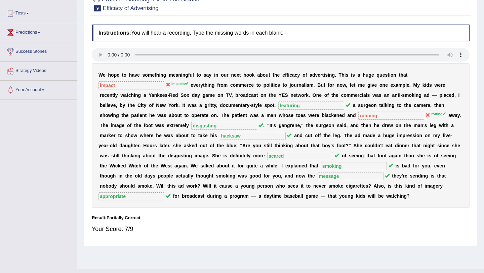
click at [477, 0] on div "Practice Listening: Fill In The Blanks 9 Efficacy of Advertising Instructions: …" at bounding box center [280, 117] width 393 height 257
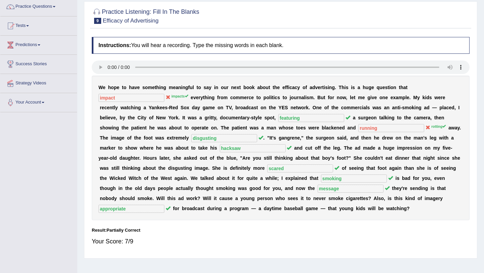
scroll to position [54, 0]
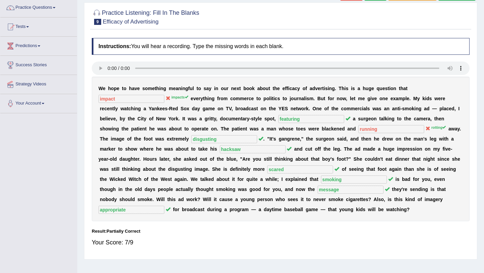
click at [55, 7] on span at bounding box center [54, 7] width 3 height 1
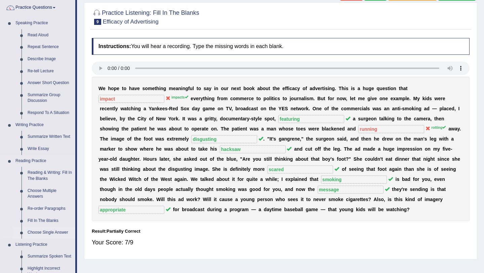
scroll to position [87, 0]
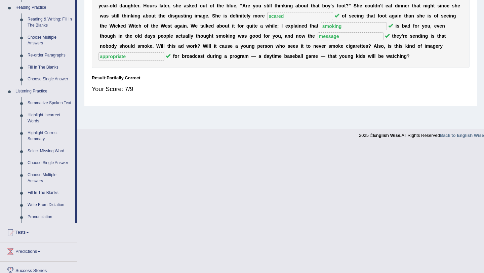
drag, startPoint x: 79, startPoint y: 254, endPoint x: 78, endPoint y: 269, distance: 14.8
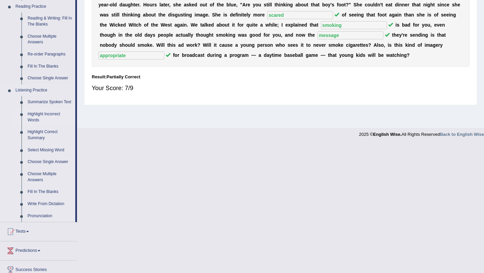
click at [34, 122] on link "Highlight Incorrect Words" at bounding box center [50, 117] width 51 height 18
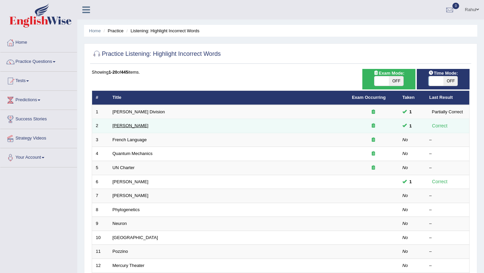
click at [135, 125] on link "[PERSON_NAME]" at bounding box center [131, 125] width 36 height 5
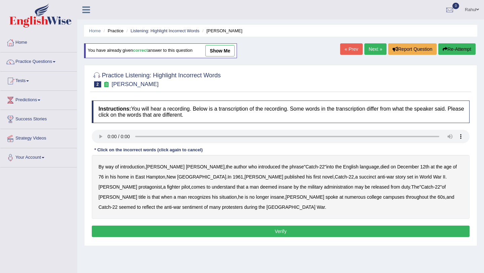
click at [227, 51] on link "show me" at bounding box center [219, 50] width 29 height 11
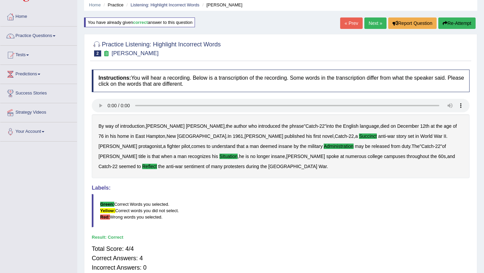
scroll to position [27, 0]
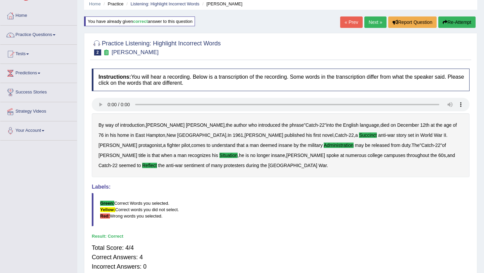
click at [368, 26] on link "Next »" at bounding box center [375, 21] width 22 height 11
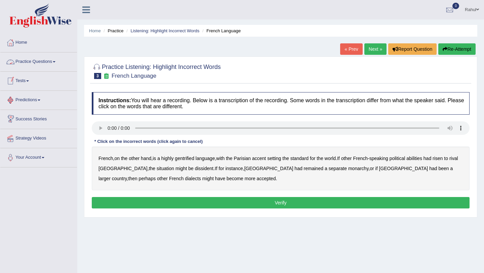
click at [55, 61] on span at bounding box center [54, 61] width 3 height 1
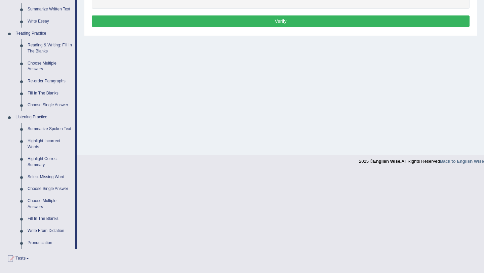
scroll to position [183, 0]
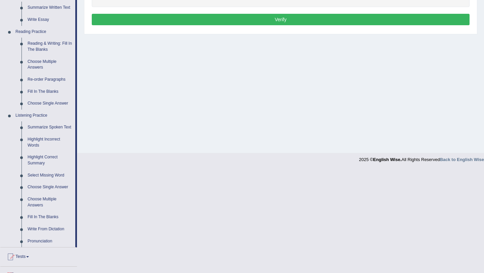
drag, startPoint x: 100, startPoint y: 245, endPoint x: 78, endPoint y: 259, distance: 26.2
click at [38, 146] on link "Highlight Incorrect Words" at bounding box center [50, 142] width 51 height 18
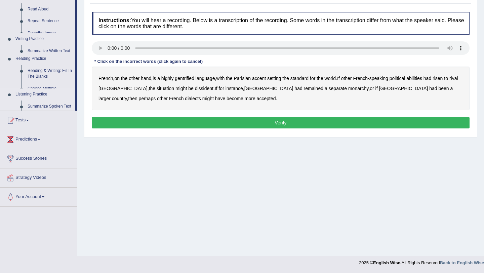
scroll to position [80, 0]
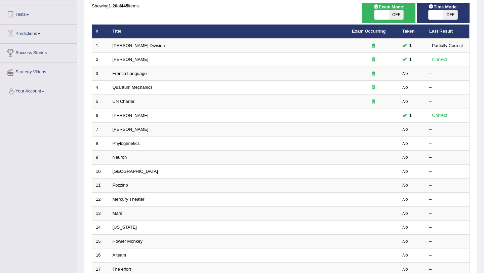
scroll to position [81, 0]
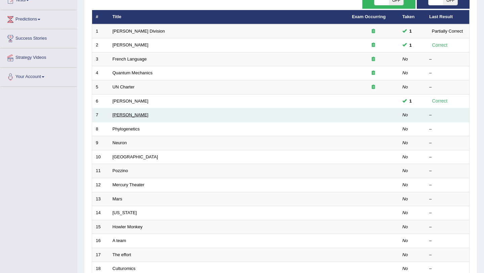
click at [118, 115] on link "[PERSON_NAME]" at bounding box center [131, 114] width 36 height 5
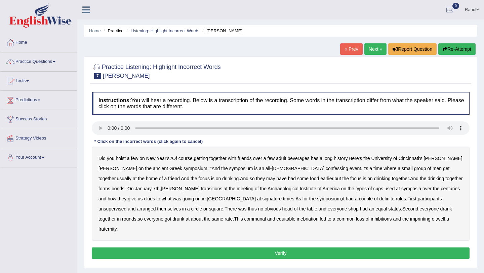
click at [325, 170] on b "confessing" at bounding box center [336, 168] width 23 height 5
click at [201, 187] on b "transitions" at bounding box center [211, 188] width 21 height 5
click at [262, 200] on b "signature" at bounding box center [271, 198] width 19 height 5
click at [358, 202] on div "Did you hoist a few on New Year's ? Of course , getting together with friends o…" at bounding box center [281, 193] width 378 height 94
click at [126, 206] on b "unsupervised" at bounding box center [112, 208] width 28 height 5
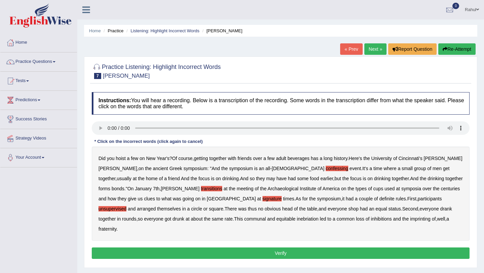
click at [375, 210] on b "equal" at bounding box center [380, 208] width 11 height 5
click at [410, 219] on b "imprinting" at bounding box center [420, 218] width 20 height 5
click at [281, 247] on button "Verify" at bounding box center [281, 252] width 378 height 11
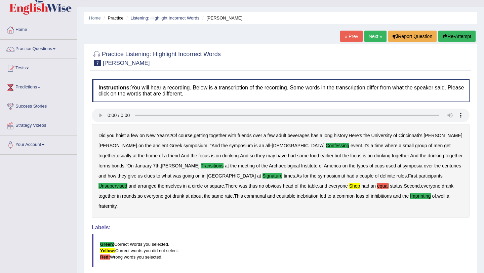
scroll to position [13, 0]
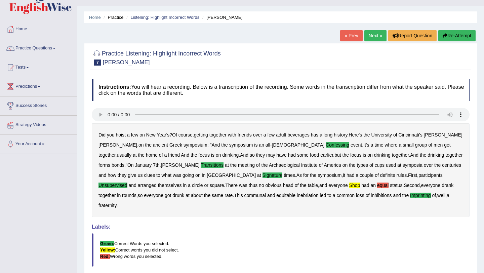
click at [368, 34] on link "Next »" at bounding box center [375, 35] width 22 height 11
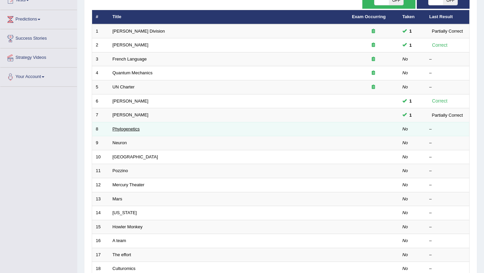
click at [121, 129] on link "Phylogenetics" at bounding box center [126, 128] width 27 height 5
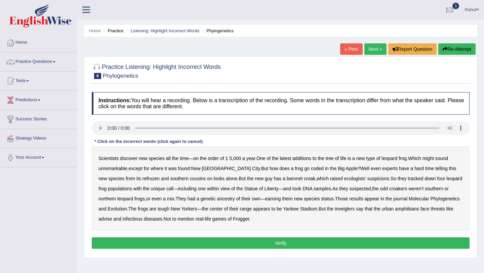
click at [284, 172] on div "Scientists discover new species all the time — on the order of 1 5 , 000 a year…" at bounding box center [281, 188] width 378 height 84
click at [311, 169] on b "coded" at bounding box center [317, 168] width 13 height 5
click at [142, 180] on b "refrozen" at bounding box center [150, 178] width 17 height 5
click at [378, 212] on div "Scientists discover new species all the time — on the order of 1 5 , 000 a year…" at bounding box center [281, 188] width 378 height 84
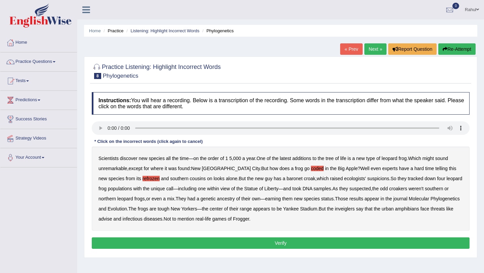
click at [354, 210] on b "inveiglers" at bounding box center [345, 208] width 20 height 5
click at [262, 243] on button "Verify" at bounding box center [281, 242] width 378 height 11
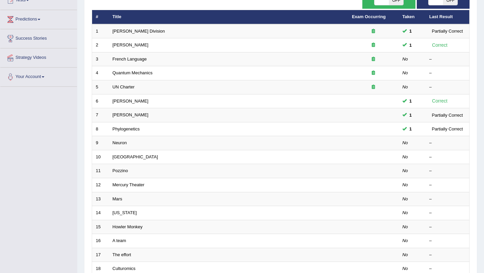
scroll to position [81, 0]
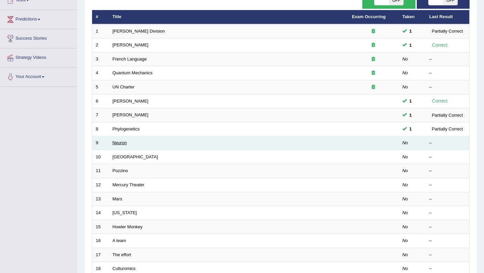
click at [120, 144] on link "Neuron" at bounding box center [120, 142] width 14 height 5
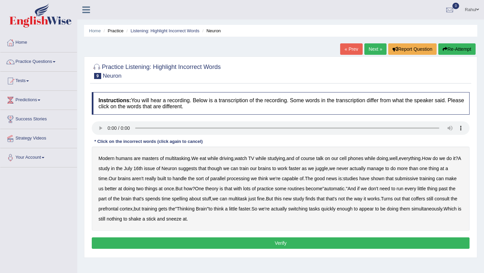
click at [222, 171] on b "though" at bounding box center [215, 168] width 14 height 5
click at [417, 178] on b "submissive" at bounding box center [406, 178] width 23 height 5
click at [187, 200] on b "spelling" at bounding box center [180, 198] width 16 height 5
click at [245, 243] on button "Verify" at bounding box center [281, 242] width 378 height 11
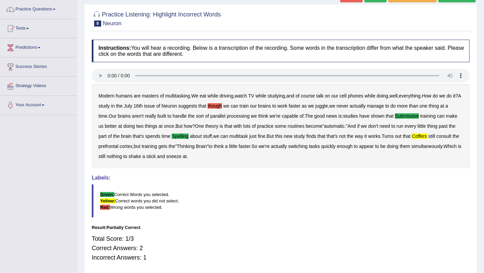
scroll to position [54, 0]
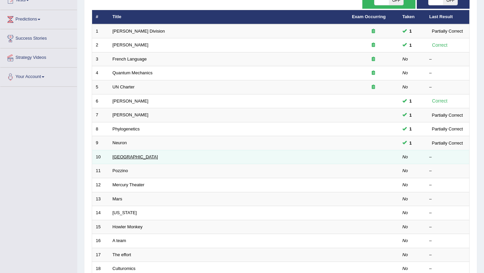
click at [116, 156] on link "[GEOGRAPHIC_DATA]" at bounding box center [135, 156] width 45 height 5
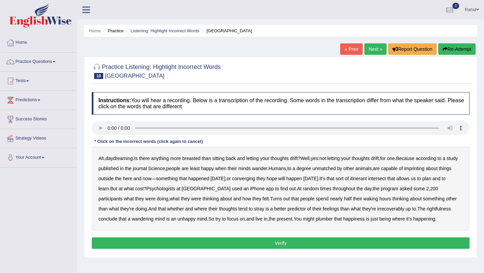
click at [196, 161] on b "breasted" at bounding box center [191, 158] width 18 height 5
click at [424, 166] on b "imprinting" at bounding box center [414, 168] width 20 height 5
click at [255, 180] on b "converging" at bounding box center [243, 178] width 23 height 5
click at [404, 209] on b "irrecoverably" at bounding box center [390, 208] width 27 height 5
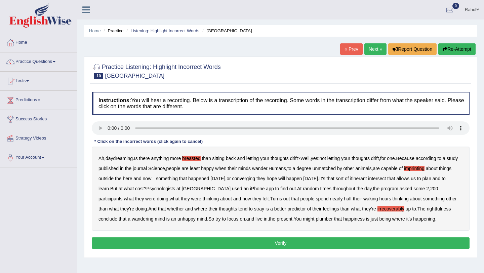
click at [427, 211] on b "rightfulness" at bounding box center [439, 208] width 24 height 5
click at [333, 217] on b "plumber" at bounding box center [323, 218] width 17 height 5
click at [274, 249] on button "Verify" at bounding box center [281, 242] width 378 height 11
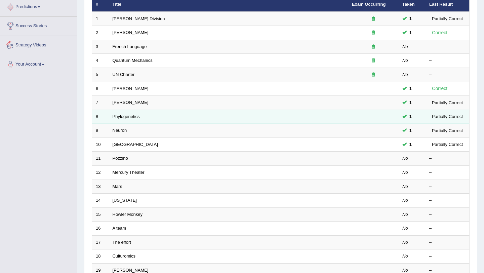
scroll to position [81, 0]
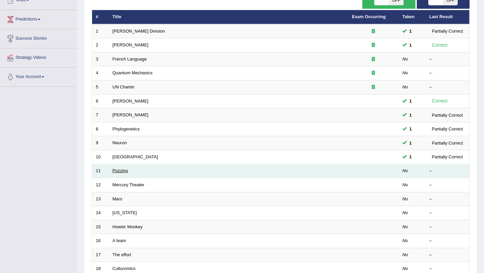
click at [121, 171] on link "Pozzino" at bounding box center [120, 170] width 15 height 5
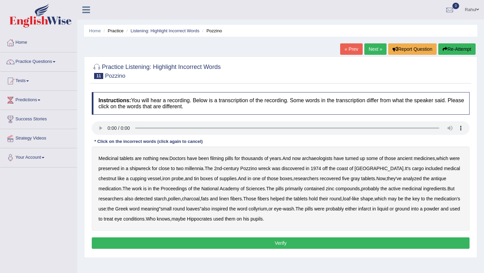
click at [444, 49] on icon "button" at bounding box center [444, 49] width 5 height 5
click at [223, 160] on b "filming" at bounding box center [216, 158] width 13 height 5
click at [116, 176] on b "chestnut" at bounding box center [107, 178] width 18 height 5
click at [280, 242] on button "Verify" at bounding box center [281, 242] width 378 height 11
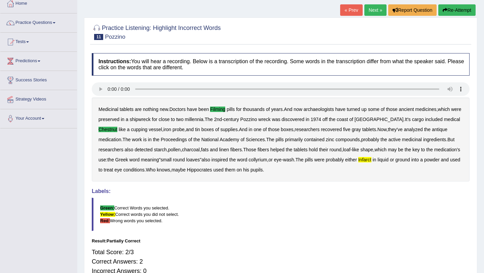
scroll to position [40, 0]
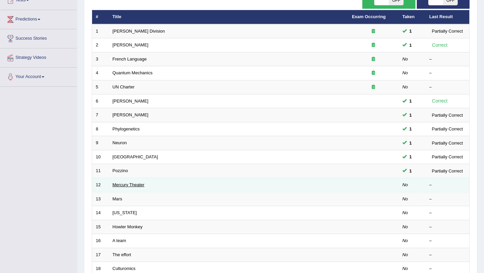
click at [124, 184] on link "Mercury Theater" at bounding box center [129, 184] width 32 height 5
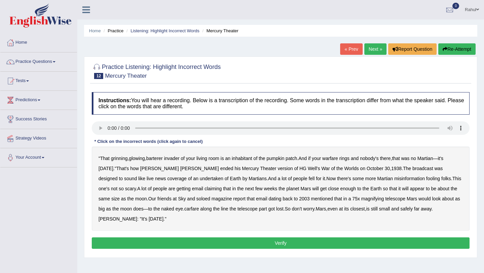
click at [158, 160] on b "barterer" at bounding box center [154, 158] width 16 height 5
click at [338, 159] on b "warfare" at bounding box center [330, 158] width 16 height 5
click at [200, 178] on b "undertaken" at bounding box center [212, 178] width 24 height 5
click at [196, 200] on b "soloed" at bounding box center [203, 198] width 14 height 5
click at [184, 211] on b "carfare" at bounding box center [191, 208] width 15 height 5
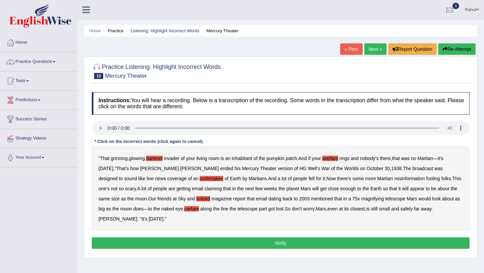
click at [279, 246] on button "Verify" at bounding box center [281, 242] width 378 height 11
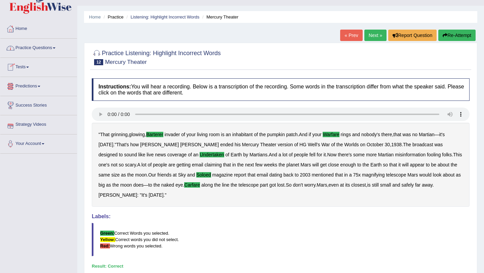
scroll to position [13, 0]
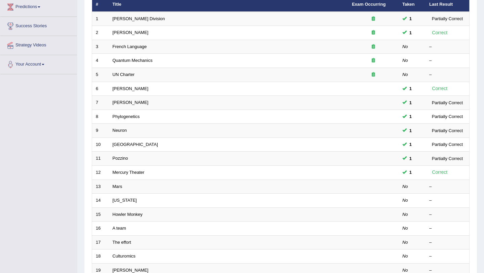
scroll to position [81, 0]
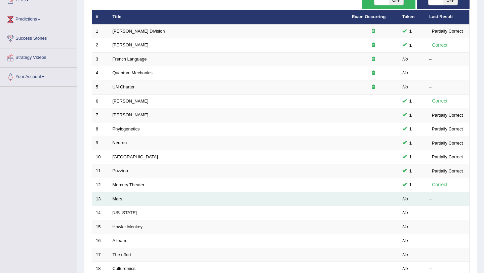
click at [118, 200] on link "Mars" at bounding box center [118, 198] width 10 height 5
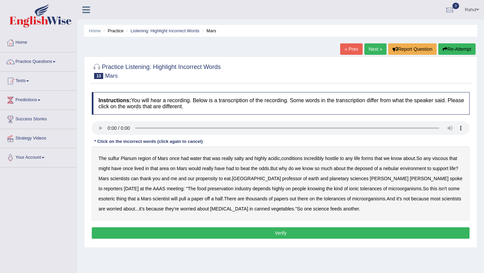
click at [114, 159] on b "sulfur" at bounding box center [113, 158] width 11 height 5
click at [399, 169] on b "nebular" at bounding box center [391, 168] width 16 height 5
click at [283, 236] on button "Verify" at bounding box center [281, 232] width 378 height 11
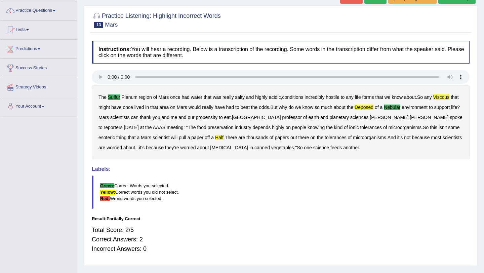
scroll to position [54, 0]
